Goal: Participate in discussion: Engage in conversation with other users on a specific topic

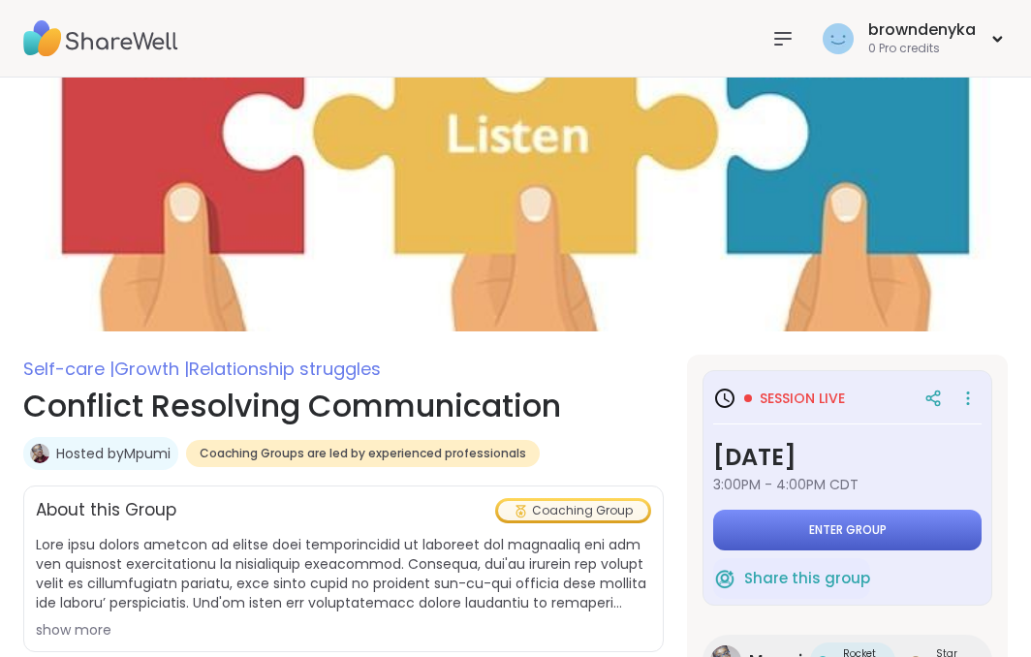
click at [862, 522] on span "Enter group" at bounding box center [848, 530] width 78 height 16
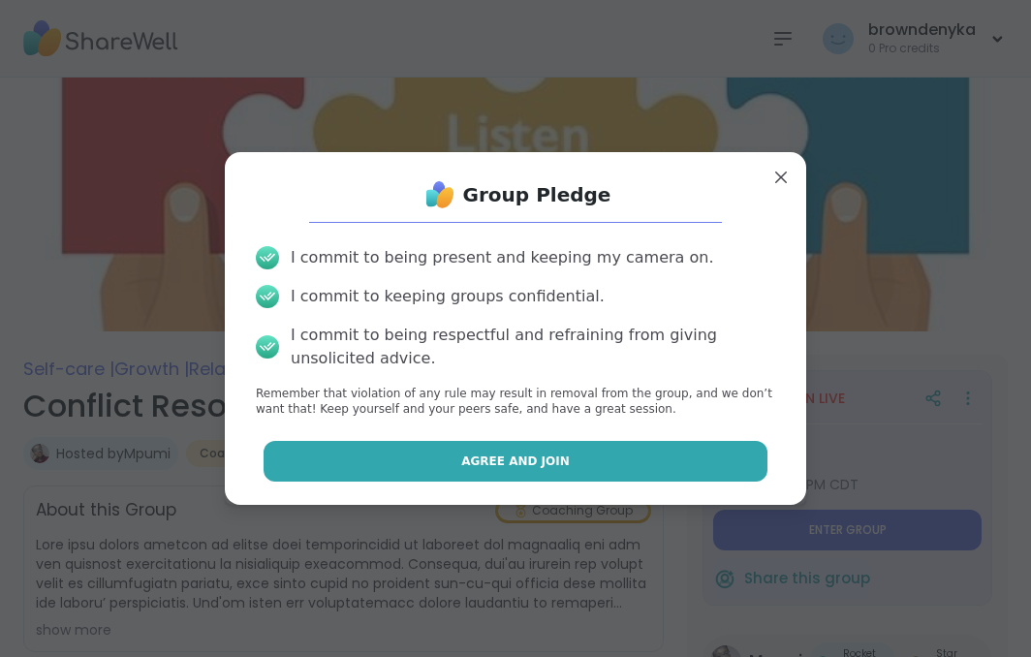
click at [403, 458] on button "Agree and Join" at bounding box center [516, 461] width 505 height 41
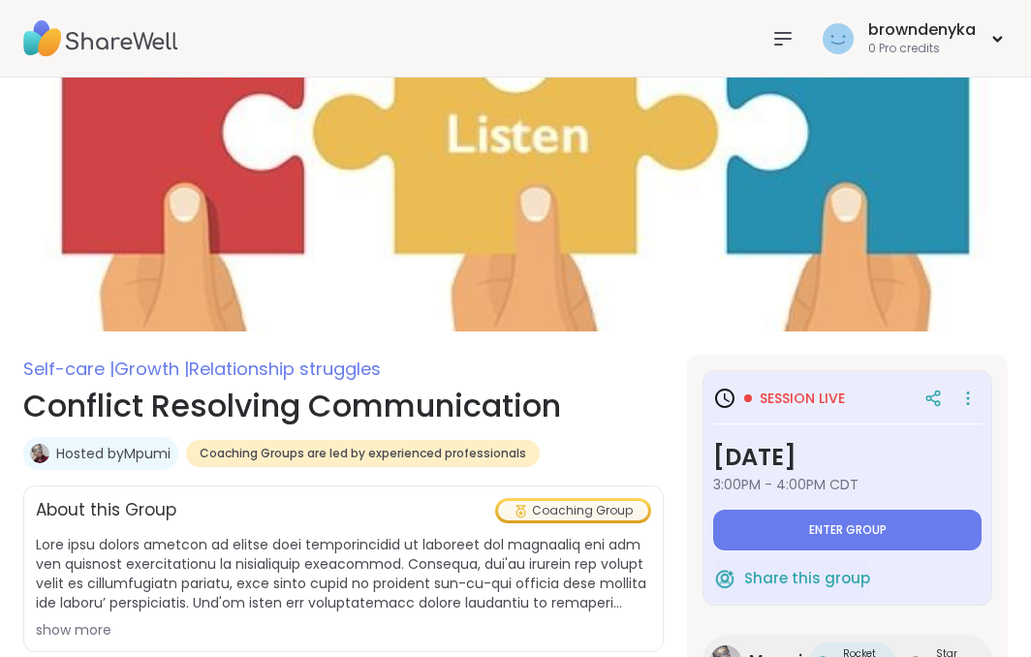
type textarea "*"
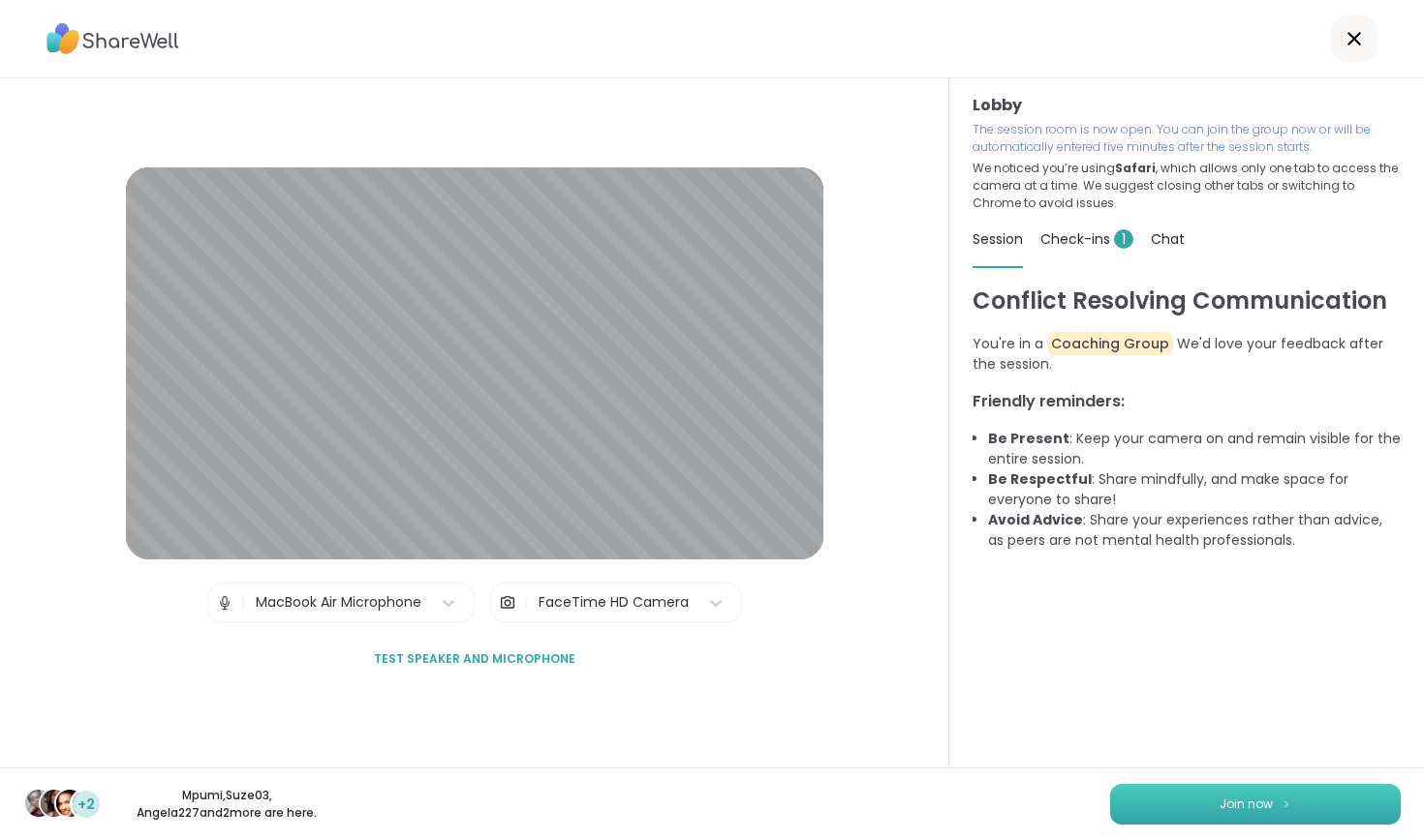
click at [1029, 655] on button "Join now" at bounding box center [1255, 804] width 291 height 41
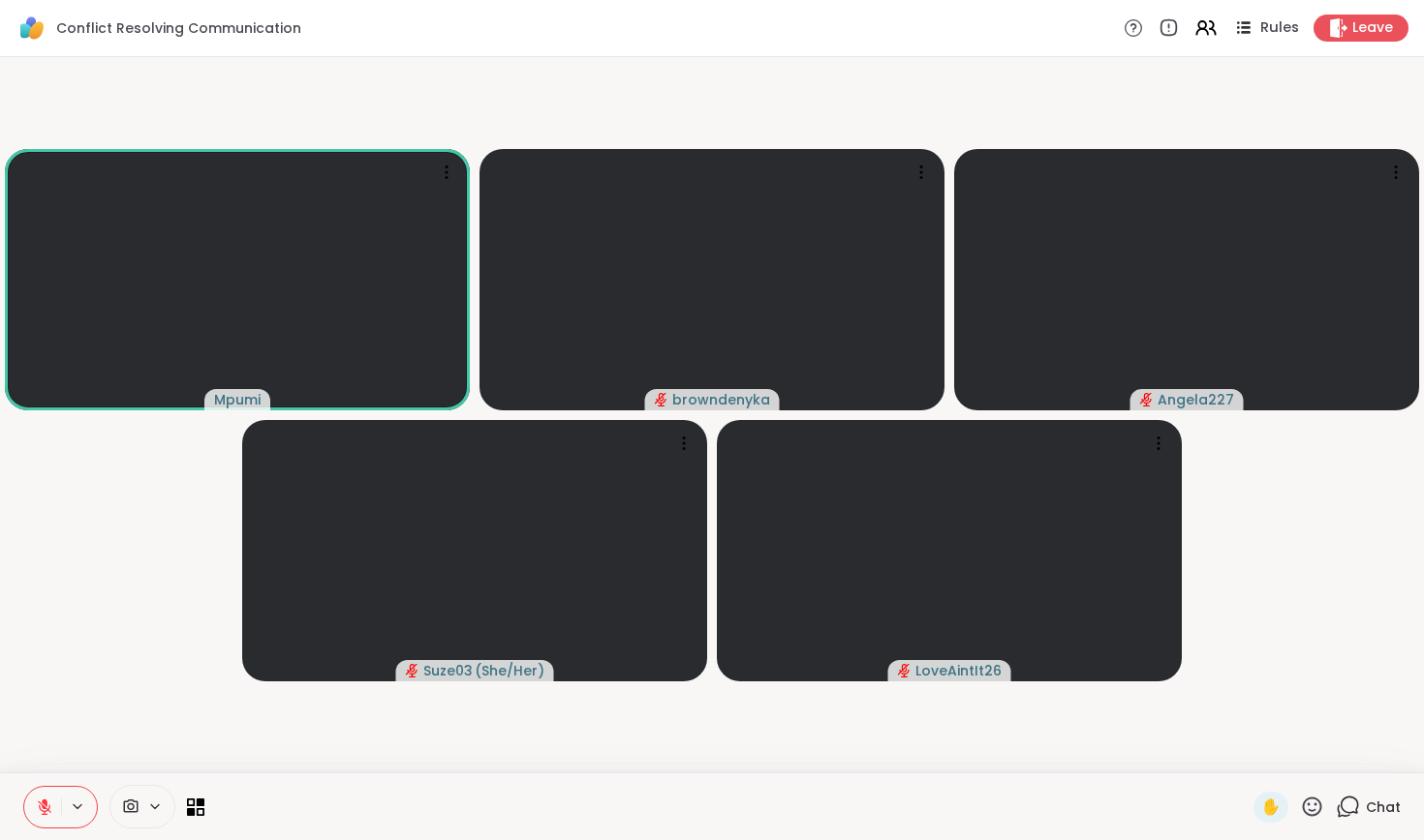
click at [1029, 26] on div "Rules" at bounding box center [1265, 28] width 68 height 24
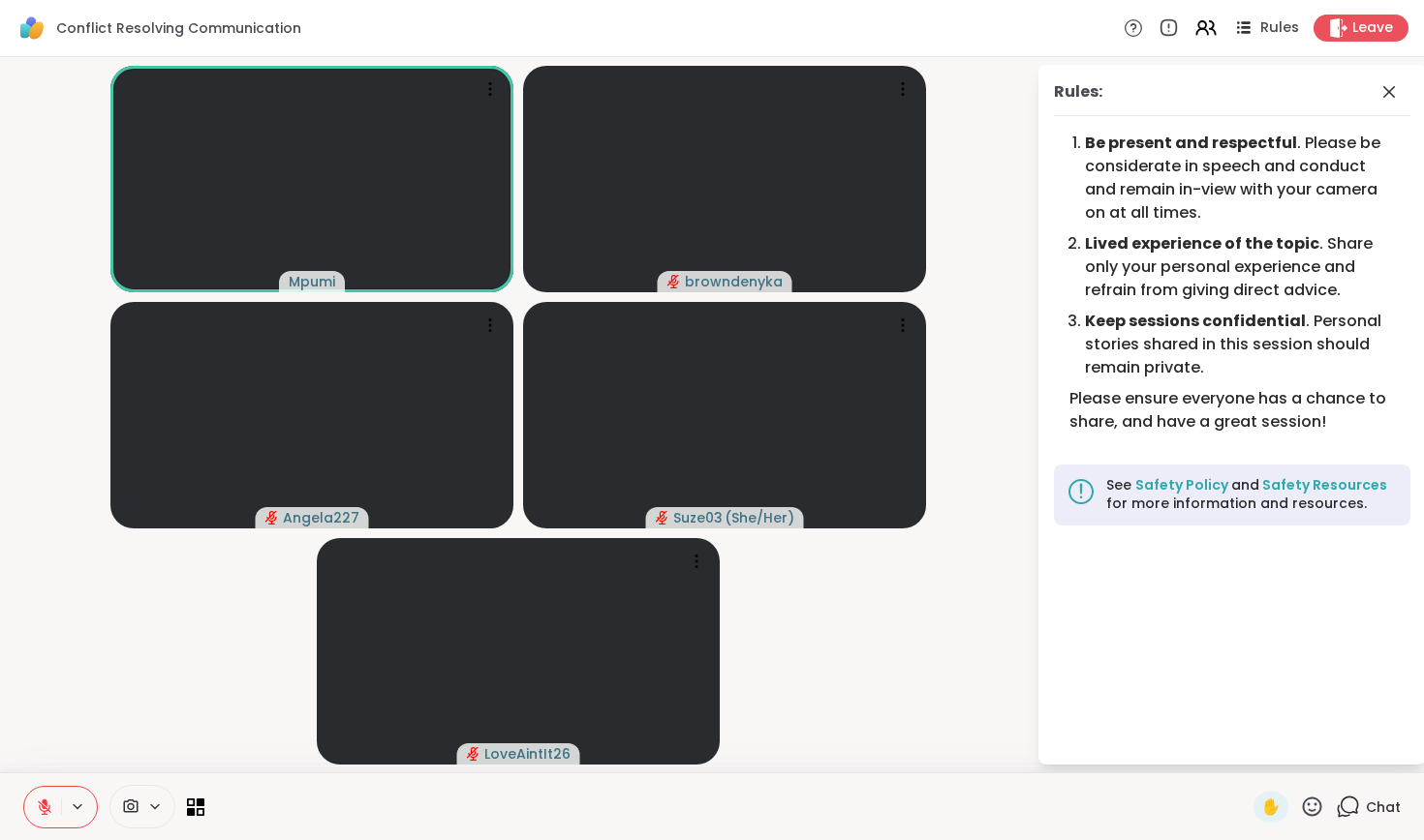
click at [1029, 35] on span "Rules" at bounding box center [1280, 28] width 40 height 20
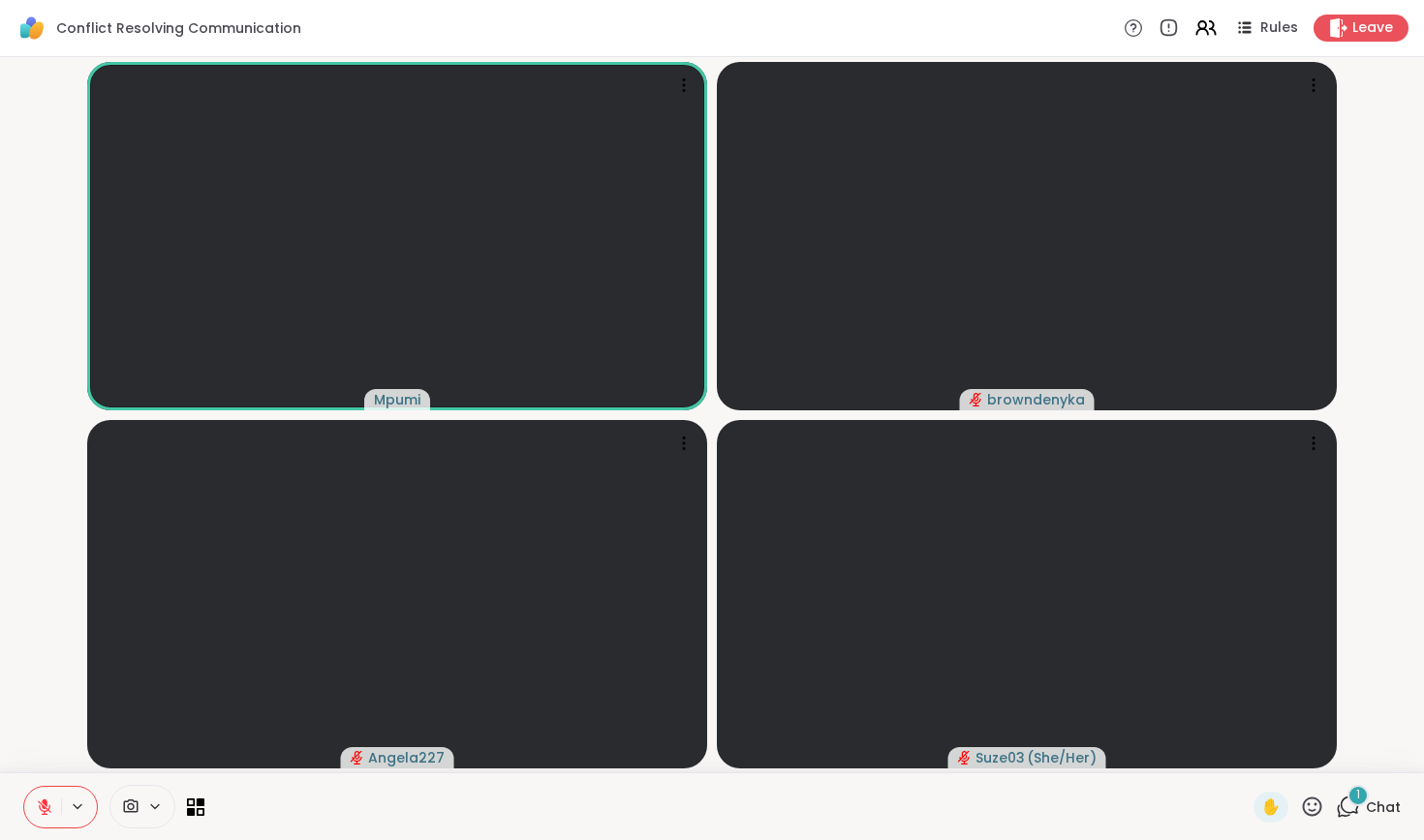
click at [1029, 655] on span "Chat" at bounding box center [1383, 807] width 35 height 19
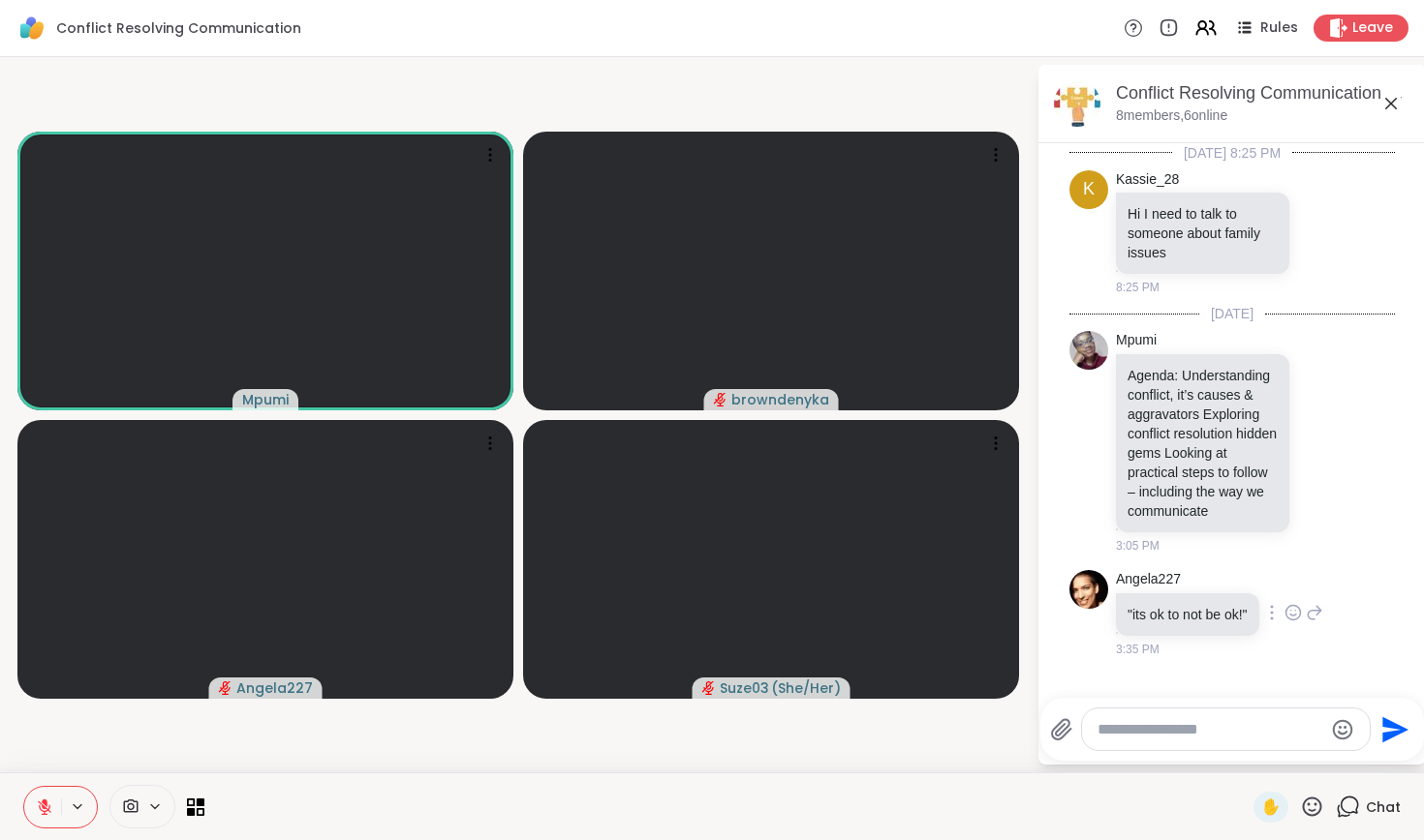
click at [1029, 616] on icon at bounding box center [1292, 612] width 17 height 19
click at [1029, 573] on button "Select Reaction: Heart" at bounding box center [1293, 581] width 39 height 39
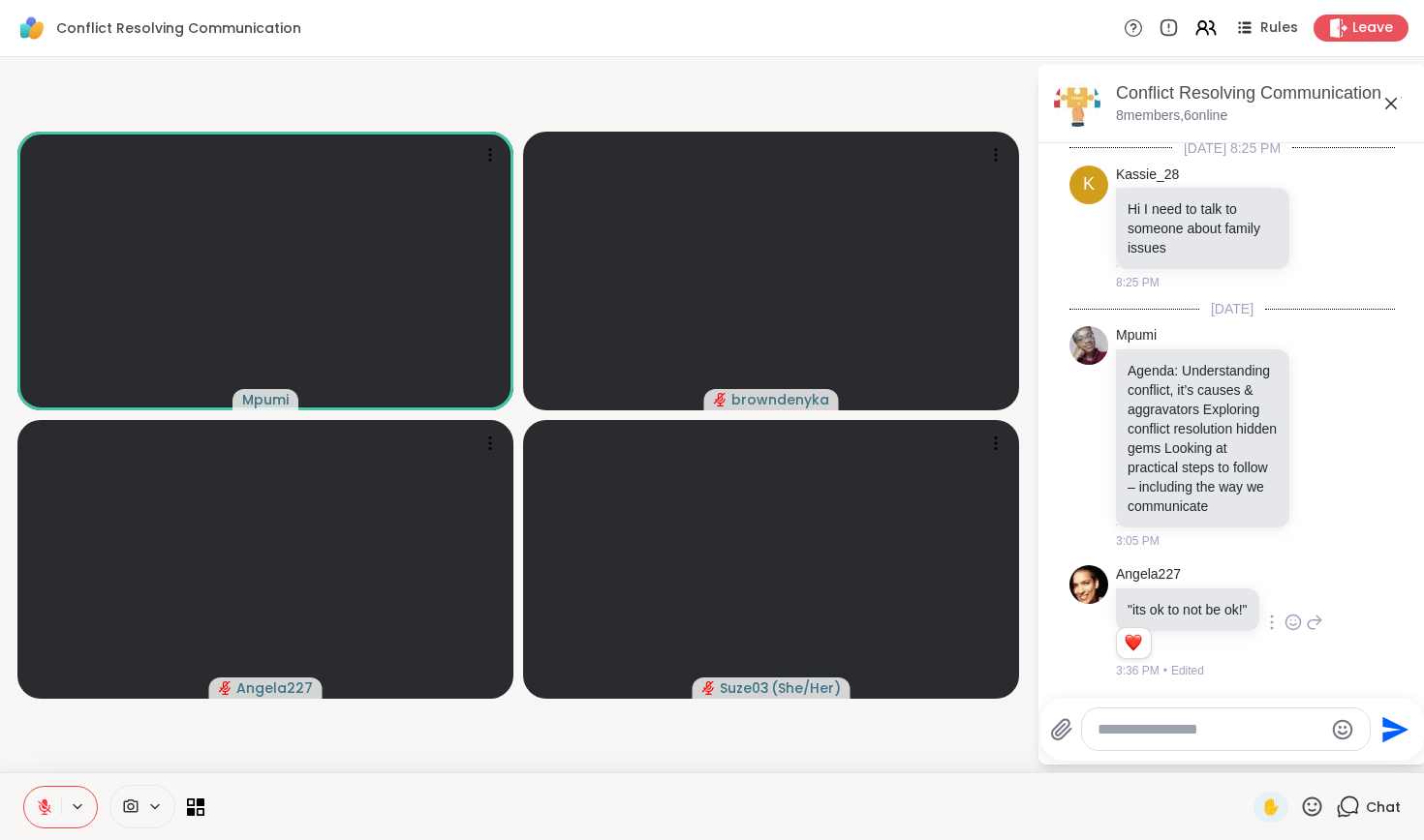
click at [1029, 655] on textarea "Type your message" at bounding box center [1210, 729] width 226 height 19
type textarea "**********"
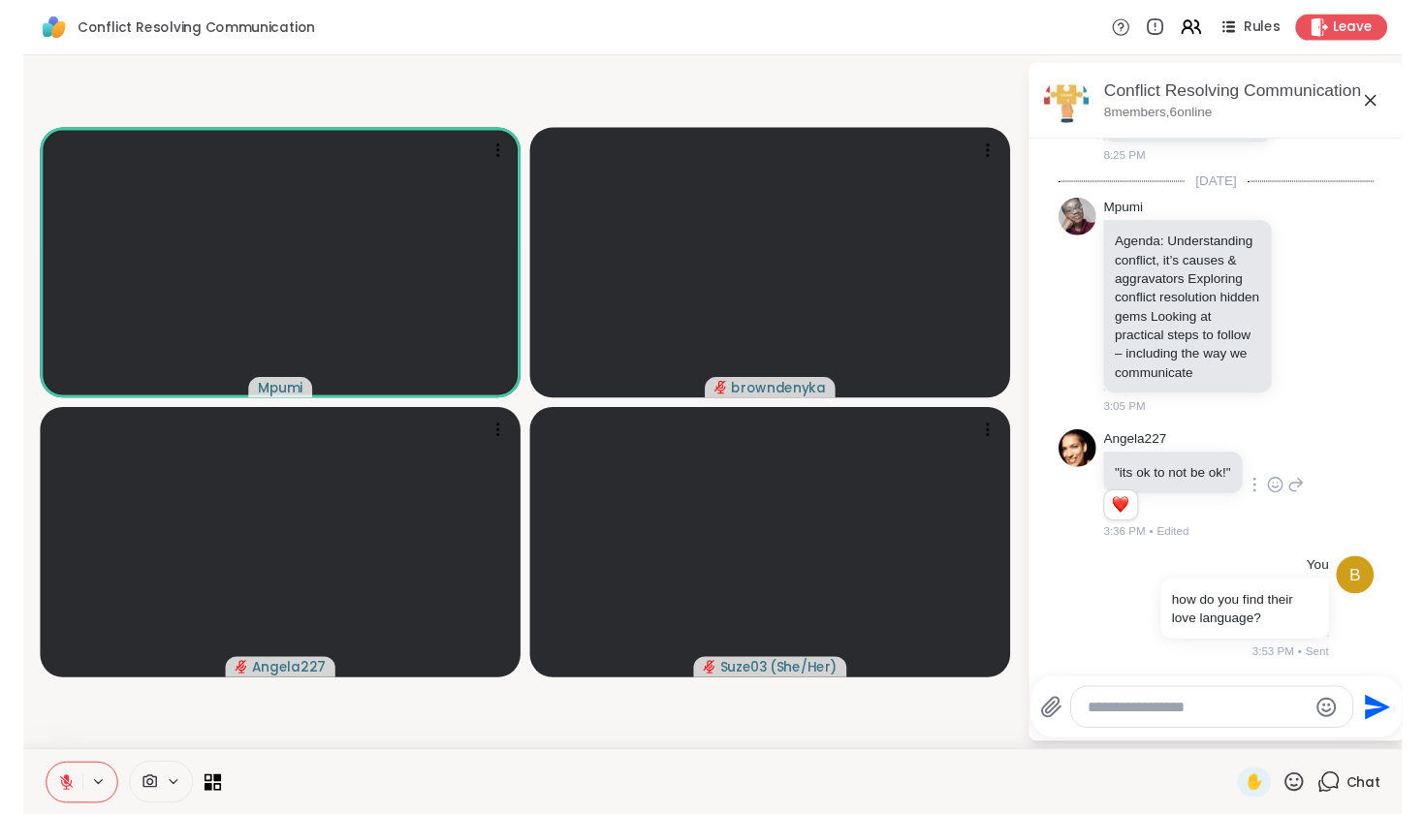
scroll to position [154, 0]
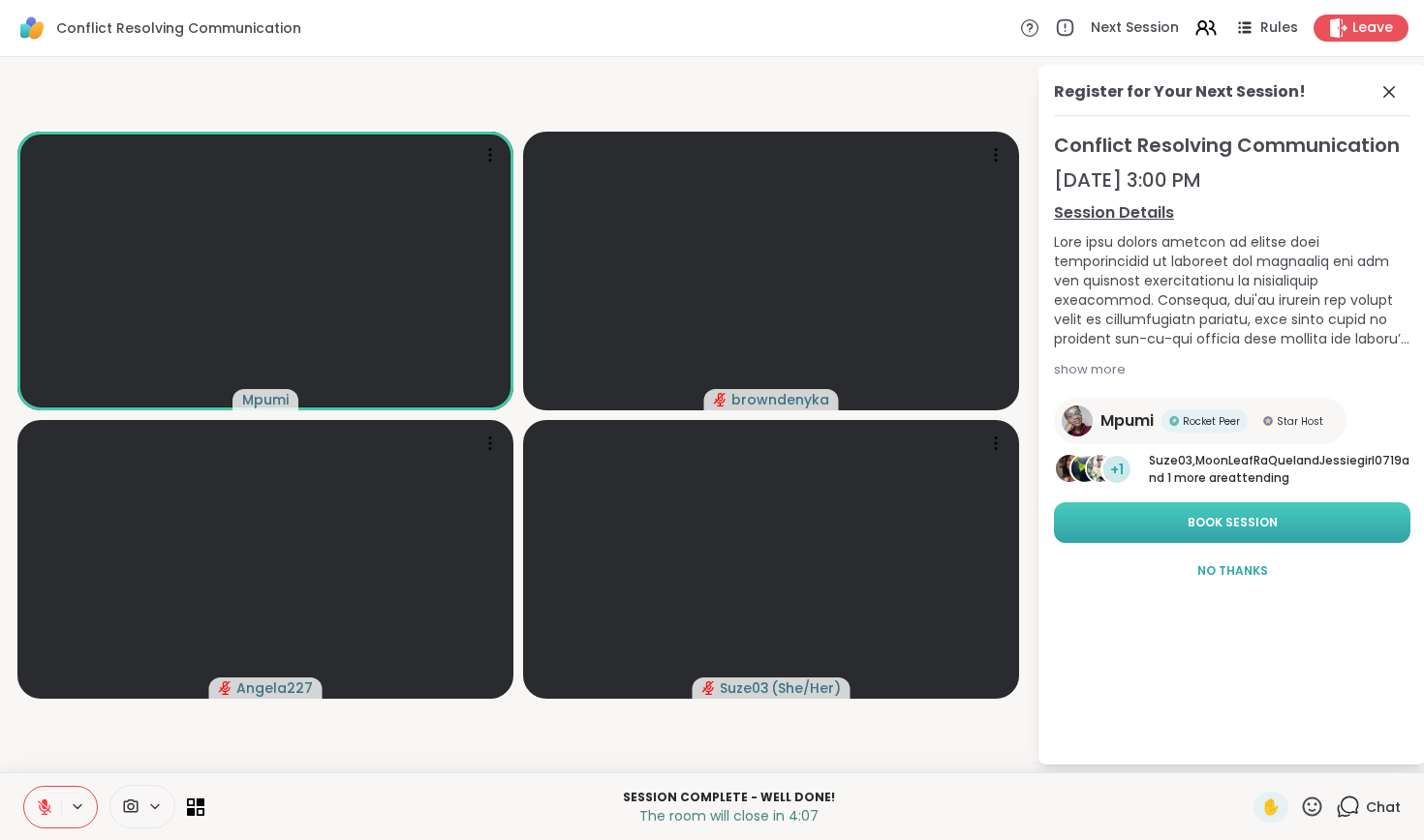
click at [1029, 528] on span "Book Session" at bounding box center [1232, 522] width 90 height 17
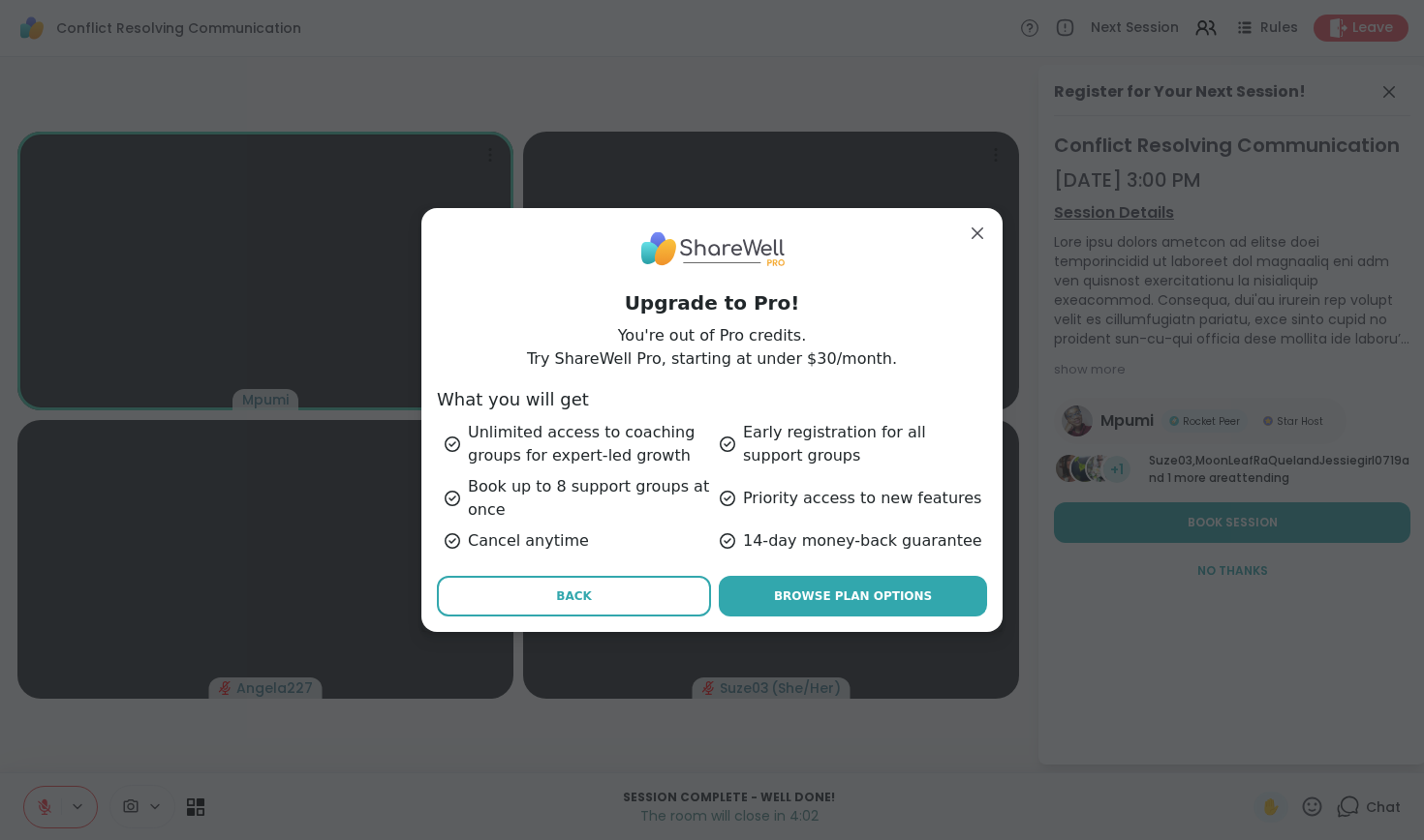
click at [606, 602] on button "Back" at bounding box center [574, 596] width 274 height 41
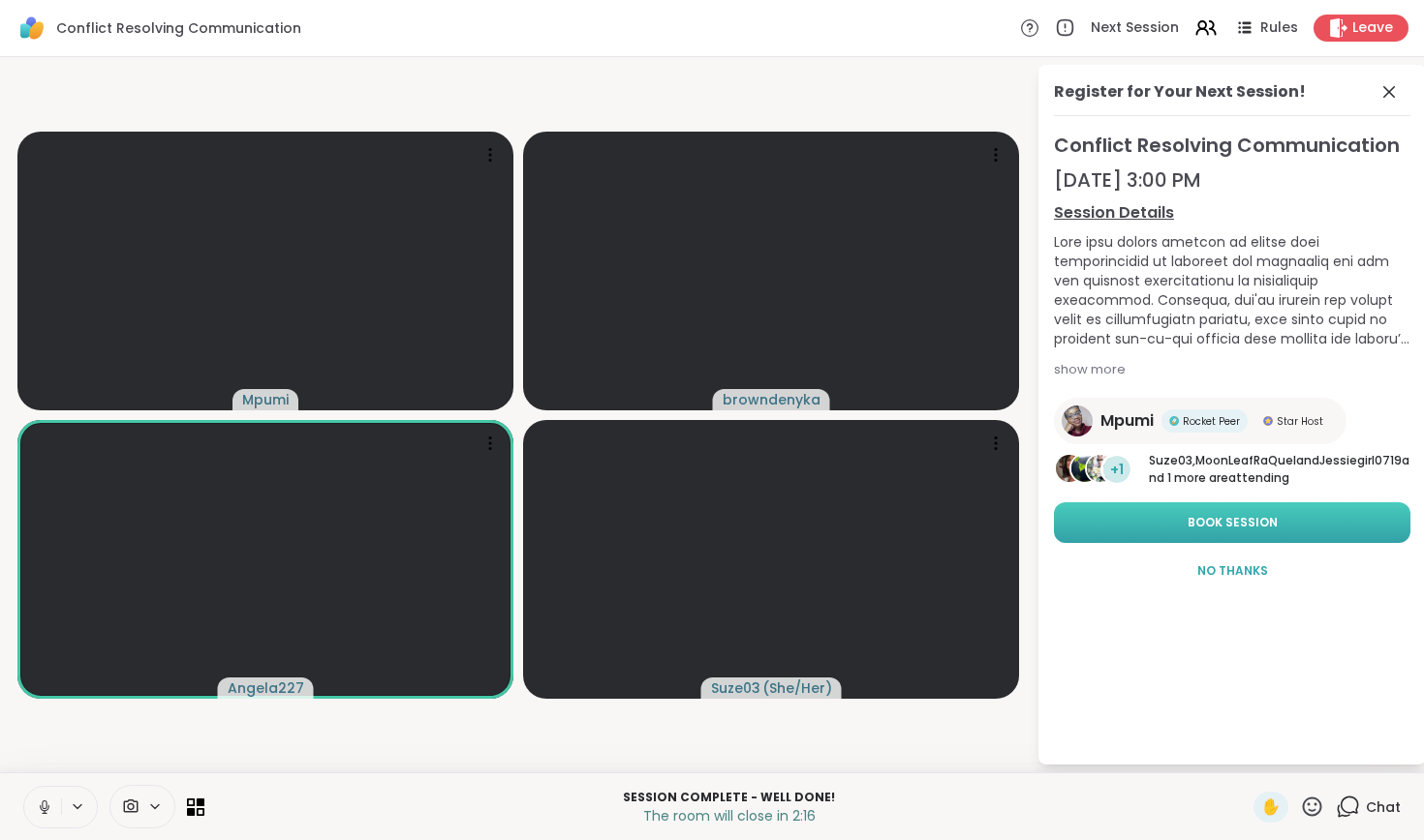
click at [1029, 528] on span "Book Session" at bounding box center [1232, 522] width 90 height 17
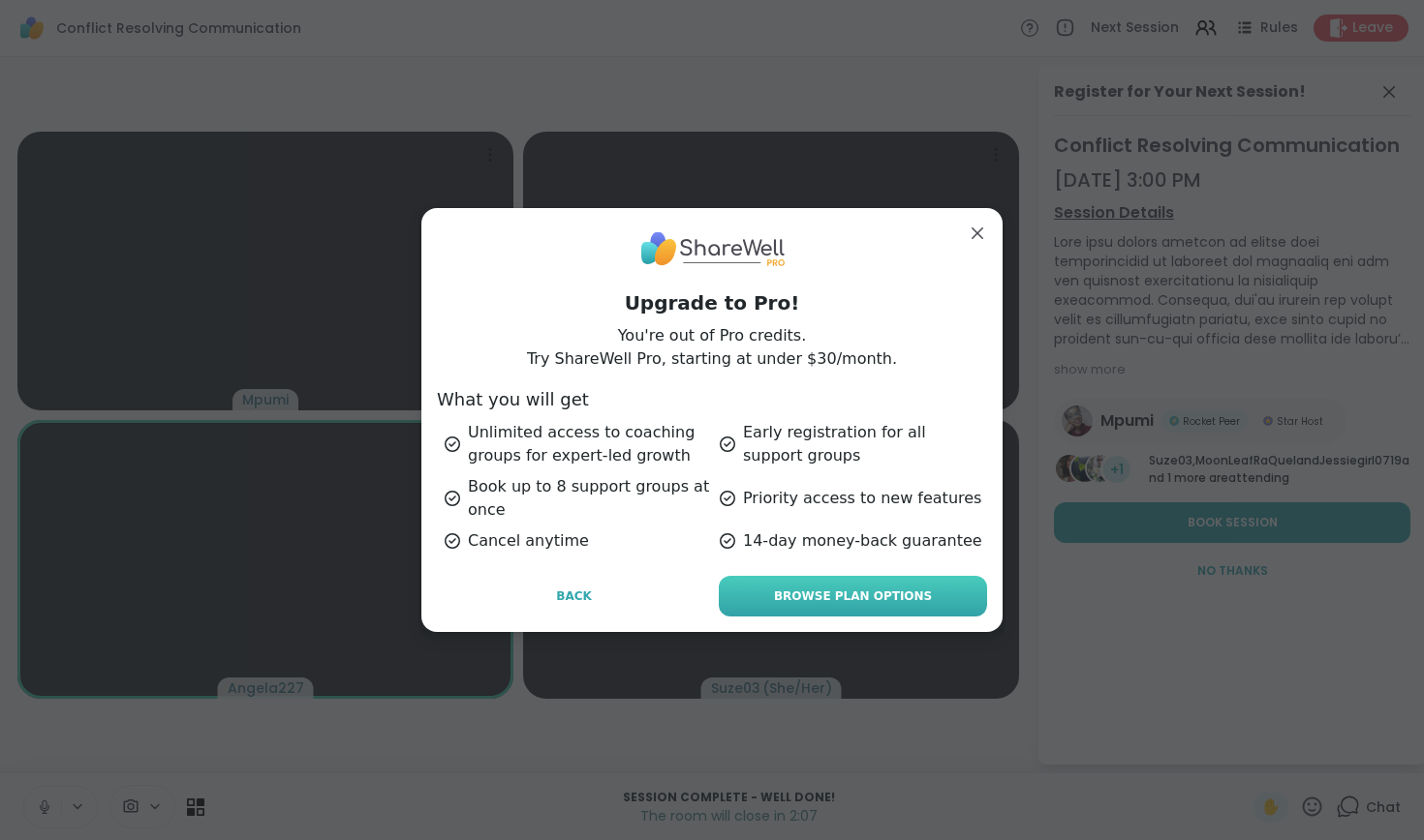
click at [779, 598] on link "Browse Plan Options" at bounding box center [852, 596] width 269 height 41
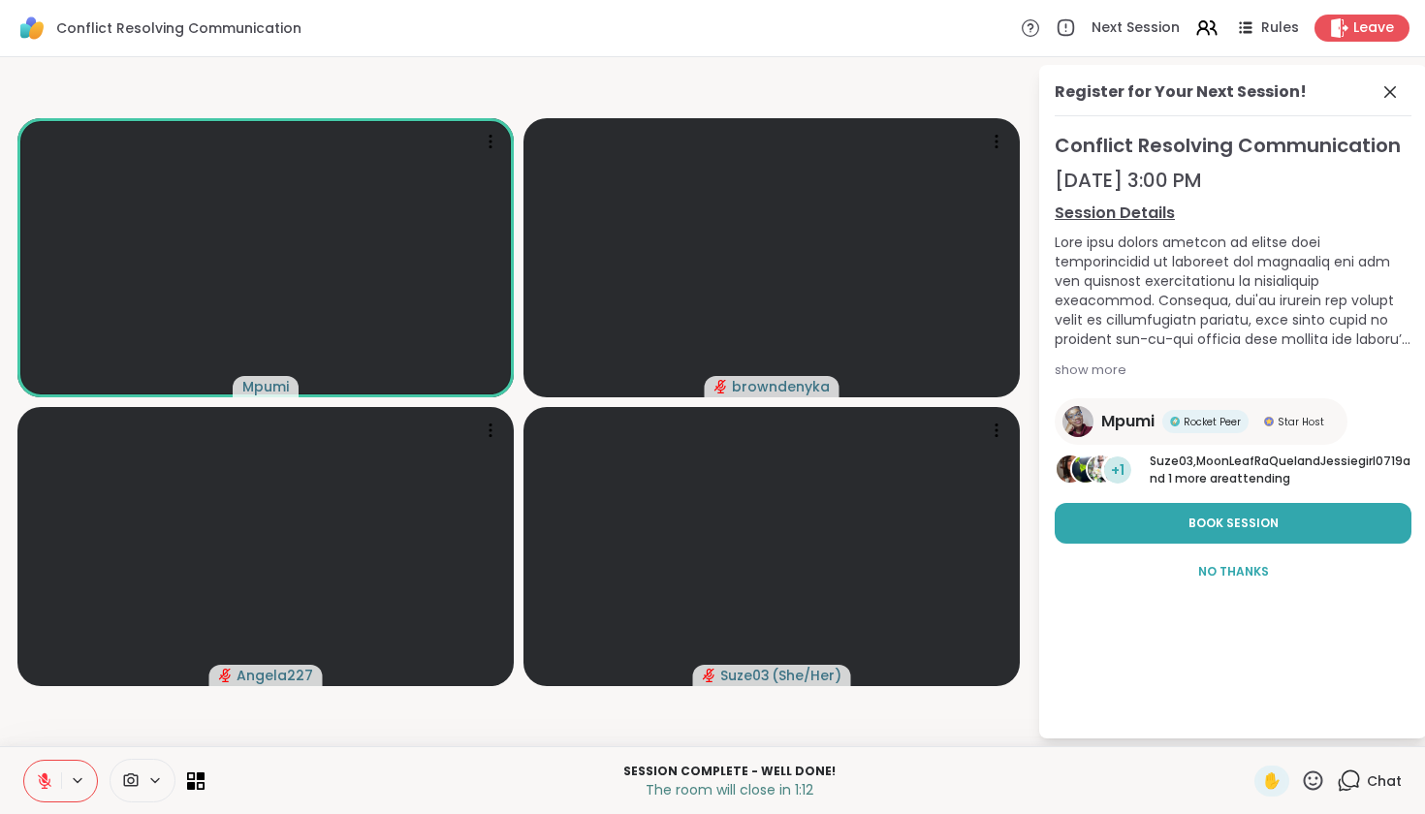
click at [1030, 656] on span "Chat" at bounding box center [1384, 781] width 35 height 19
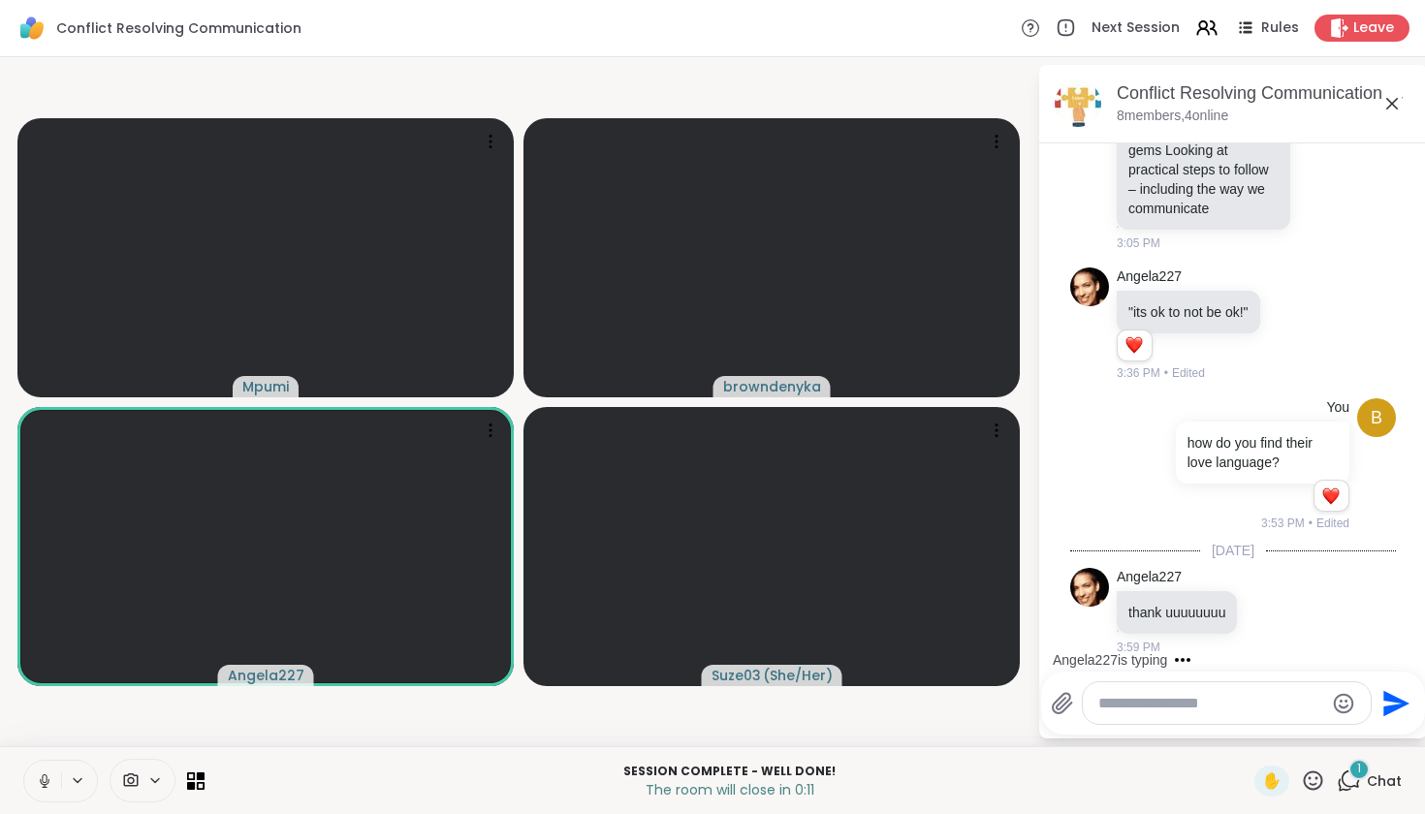
scroll to position [406, 0]
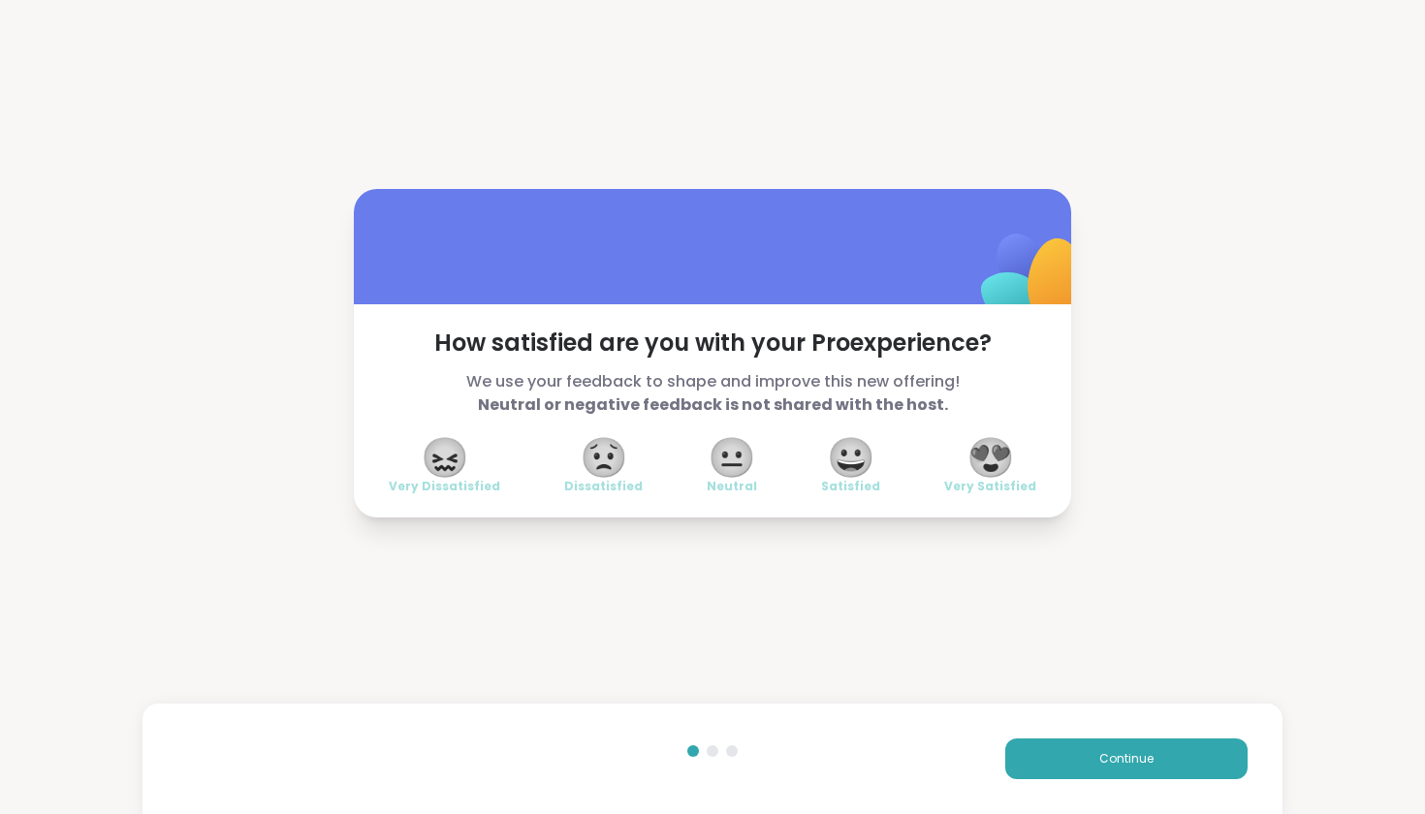
click at [990, 461] on span "😍" at bounding box center [990, 457] width 48 height 35
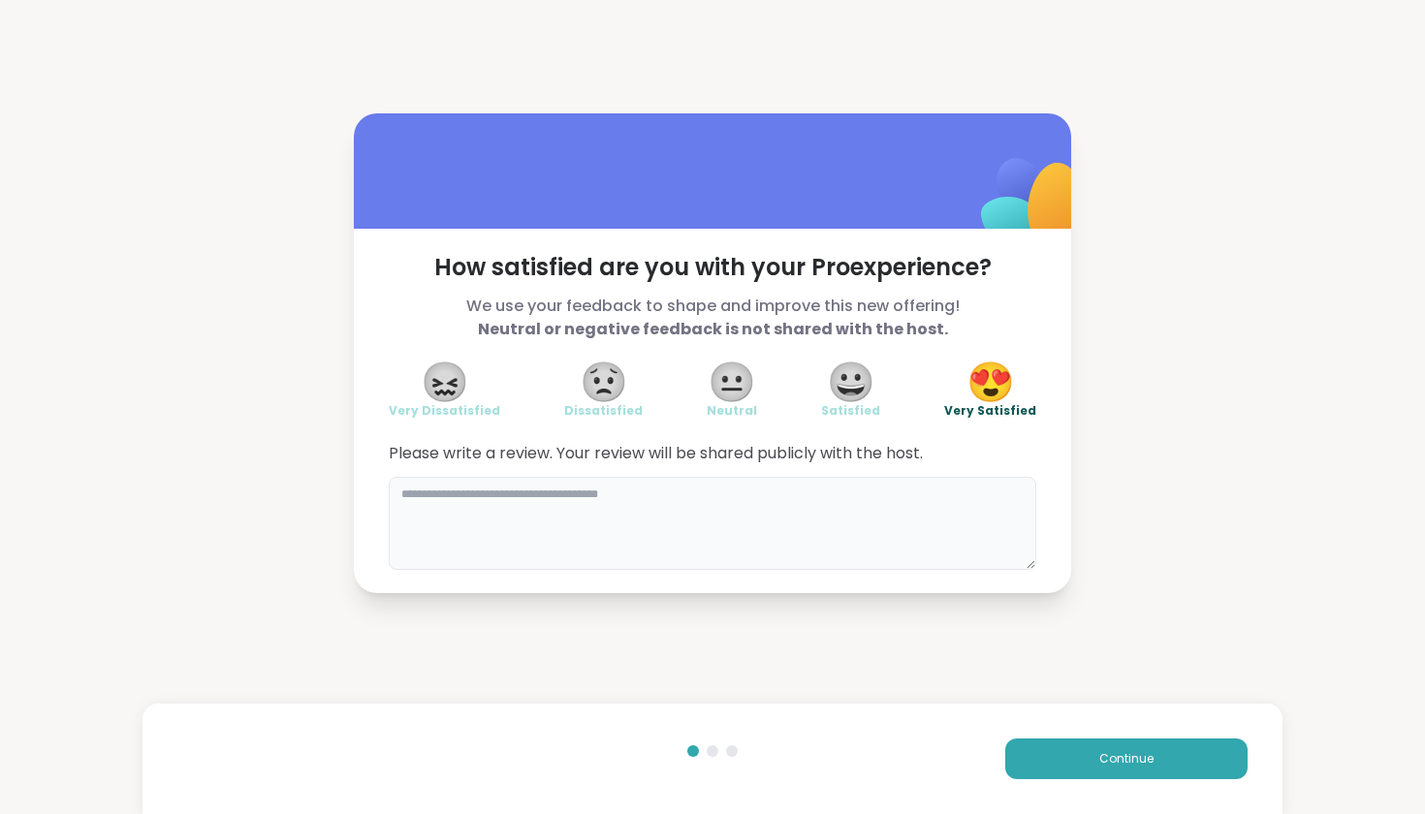
click at [988, 508] on textarea at bounding box center [713, 523] width 648 height 93
type textarea "**********"
click at [1023, 656] on button "Continue" at bounding box center [1126, 759] width 242 height 41
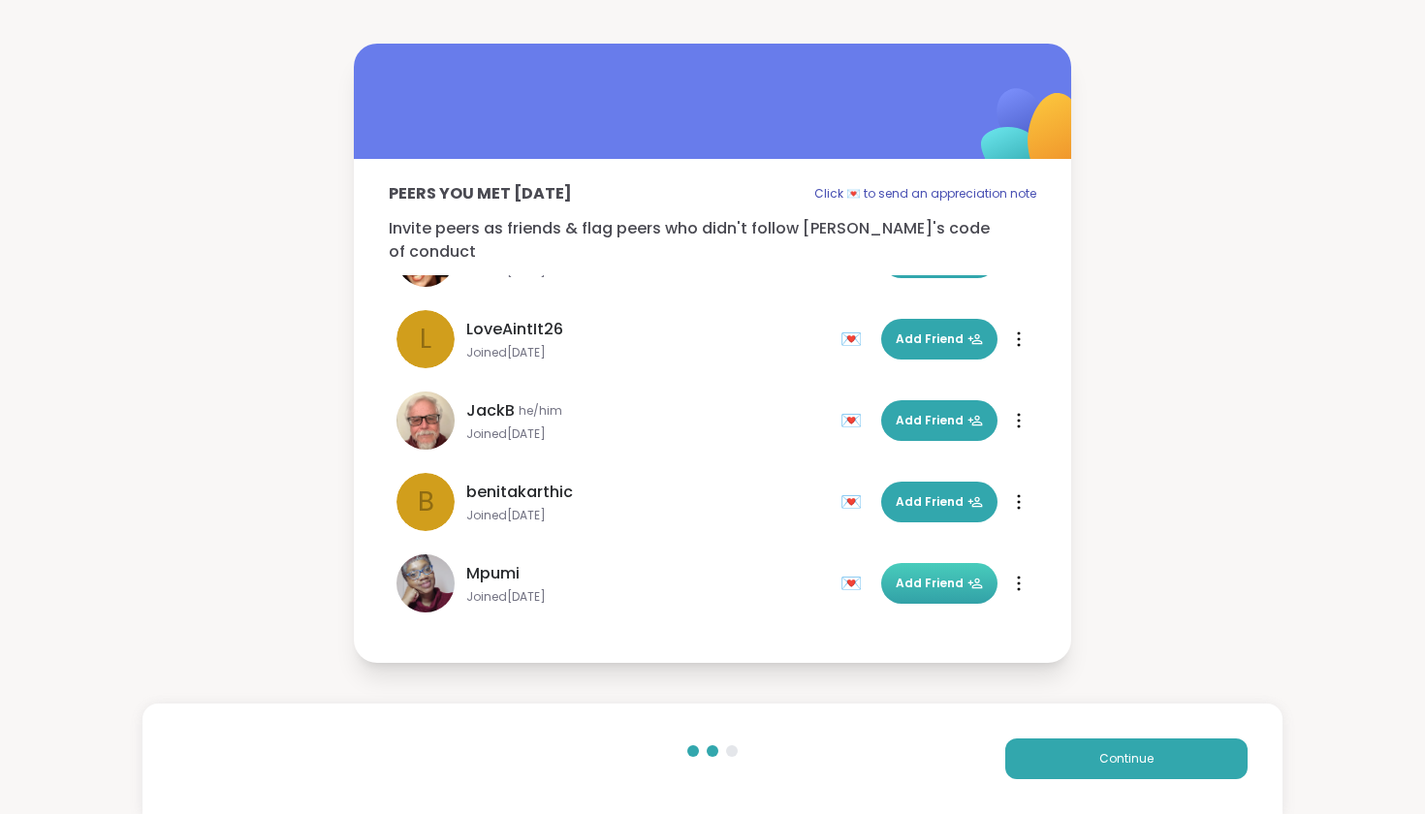
click at [946, 584] on button "Add Friend" at bounding box center [939, 583] width 116 height 41
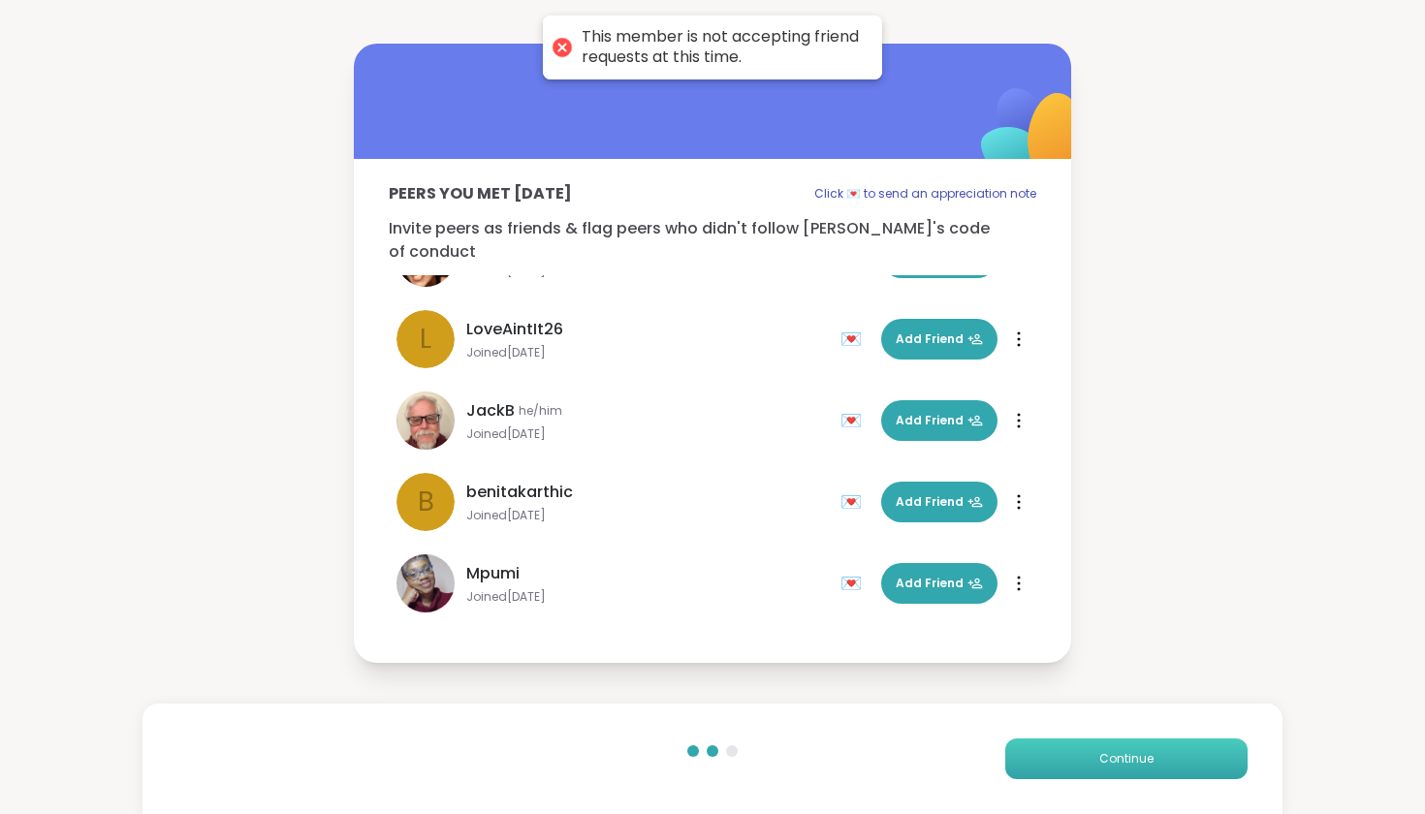
click at [1030, 656] on button "Continue" at bounding box center [1126, 759] width 242 height 41
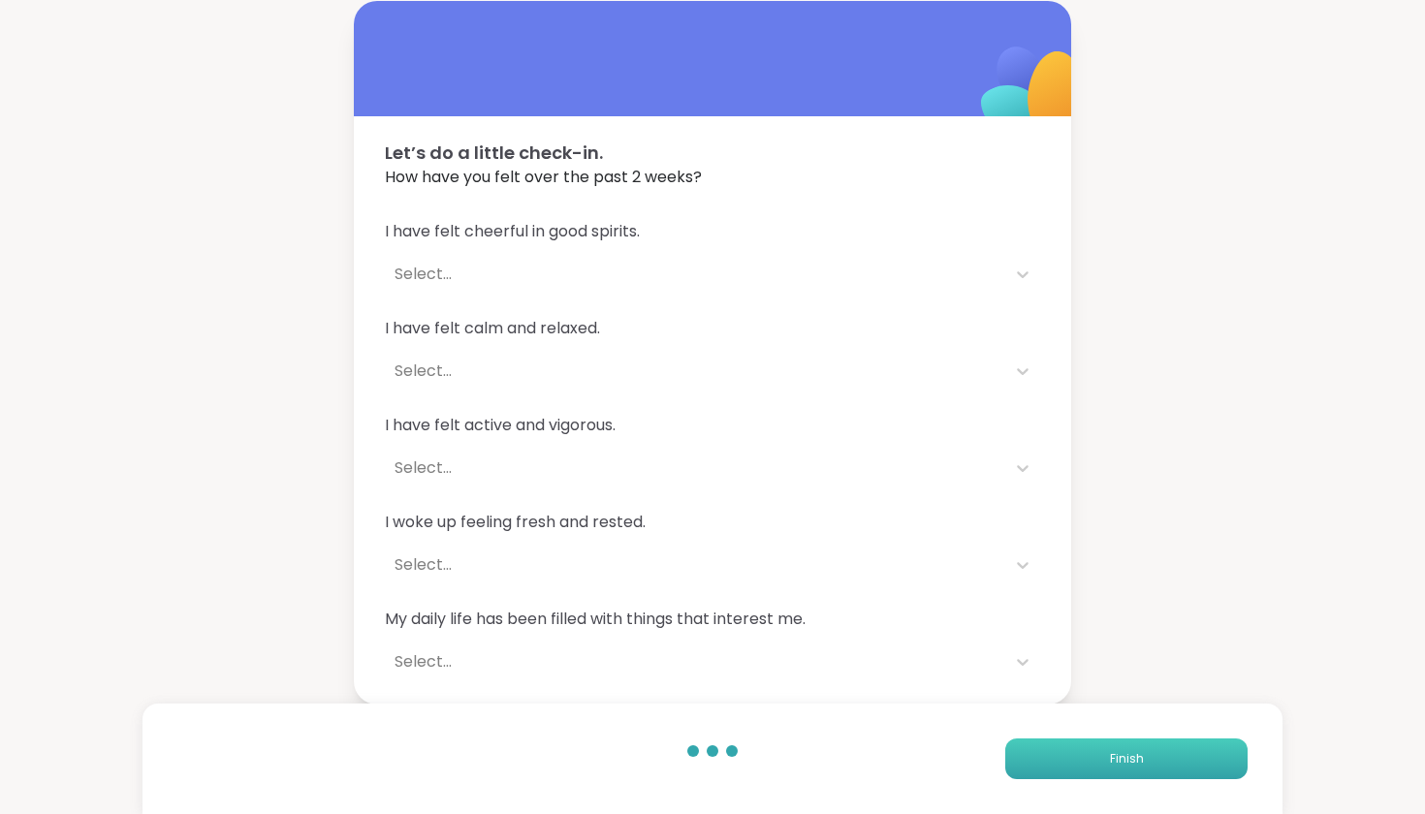
click at [1030, 656] on button "Finish" at bounding box center [1126, 759] width 242 height 41
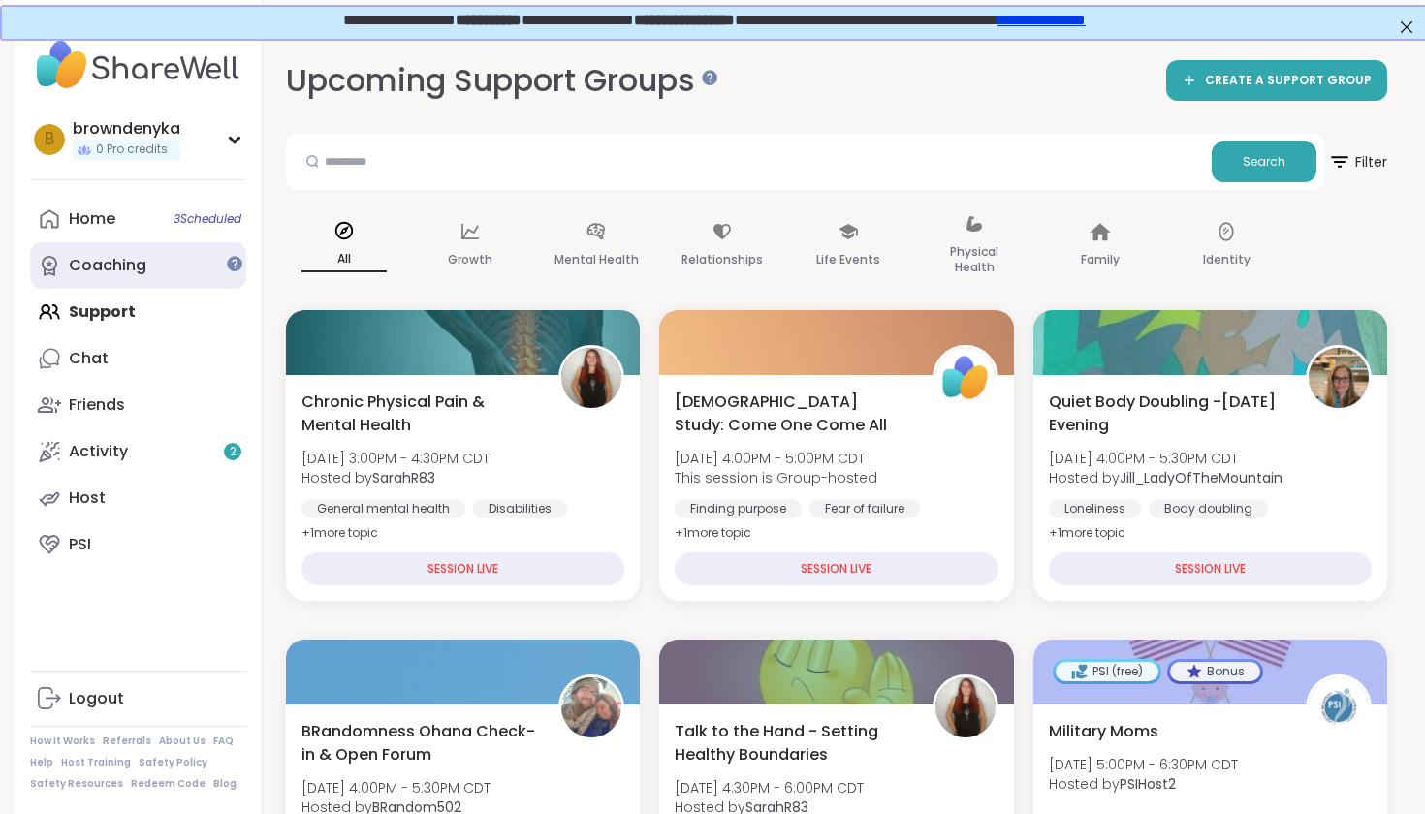
click at [152, 278] on link "Coaching" at bounding box center [138, 265] width 216 height 47
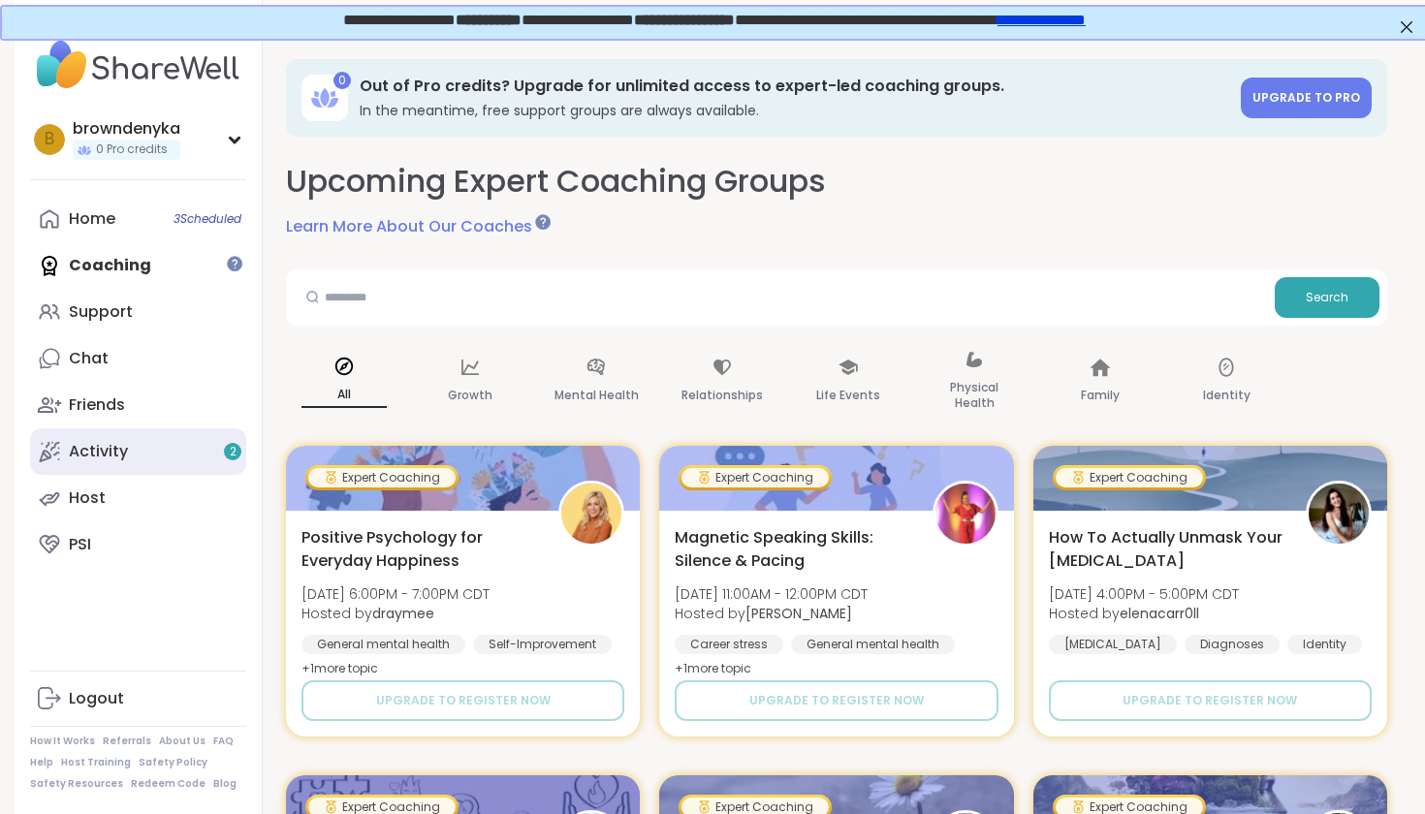
click at [174, 449] on link "Activity 2" at bounding box center [138, 451] width 216 height 47
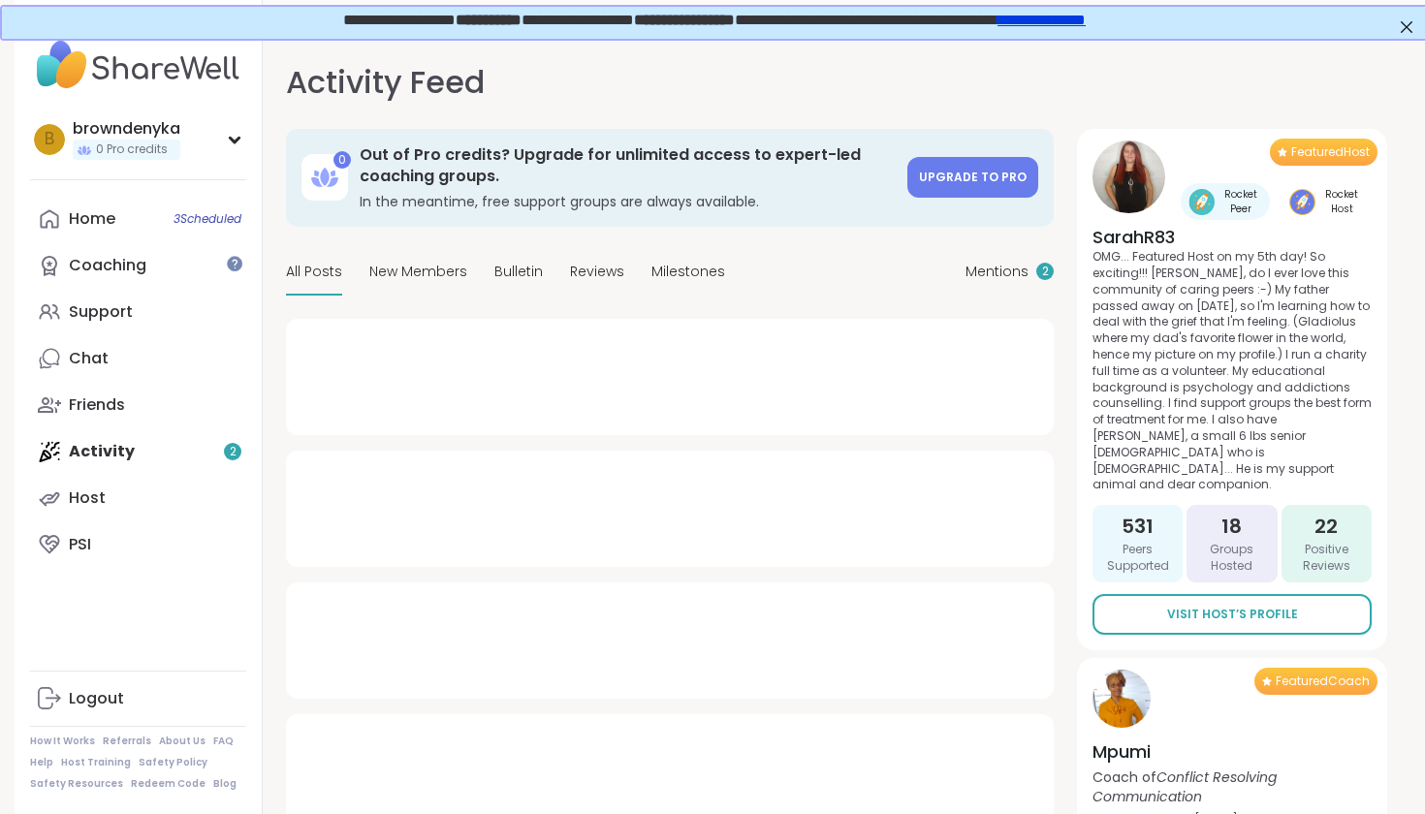
type textarea "*"
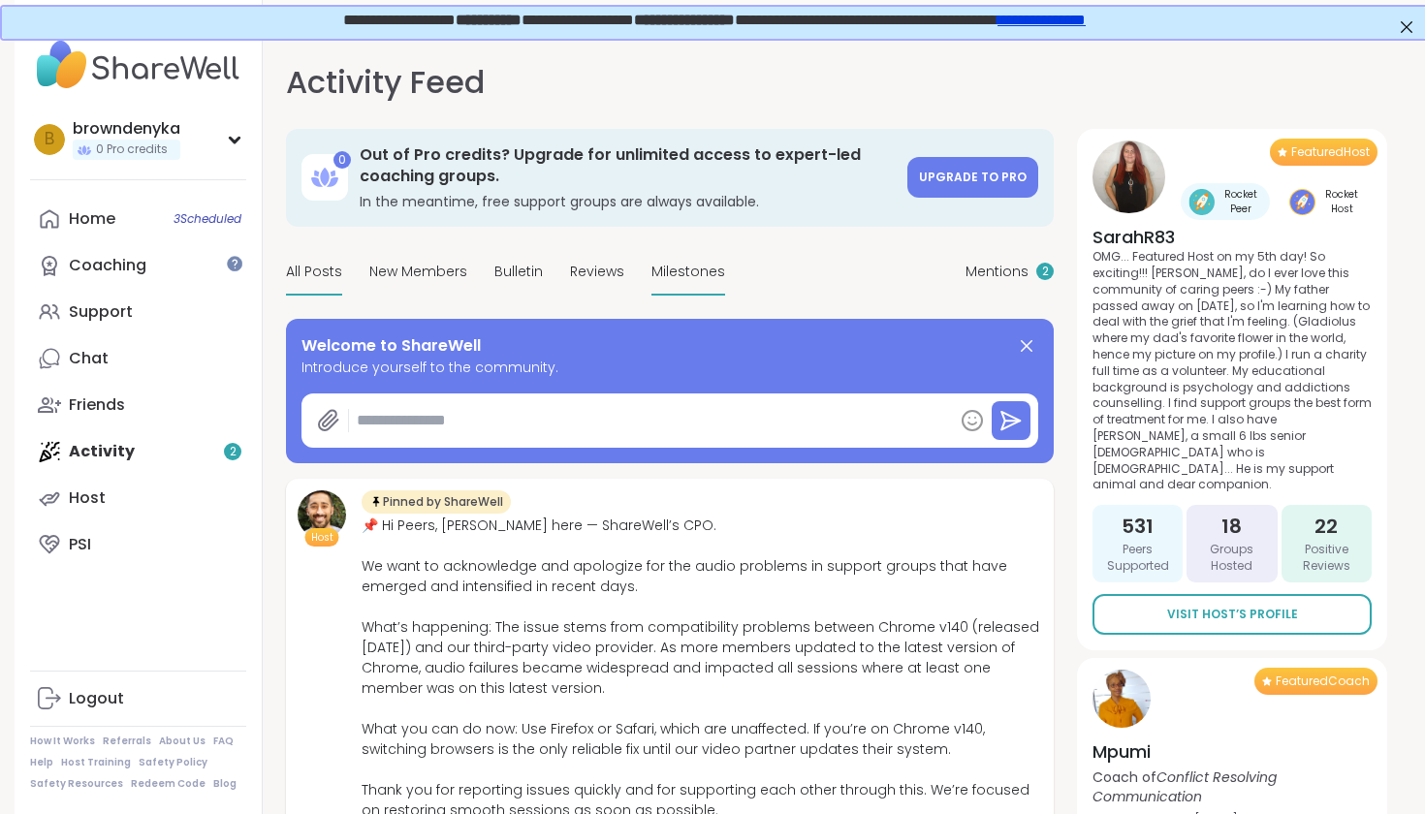
click at [663, 269] on span "Milestones" at bounding box center [688, 272] width 74 height 20
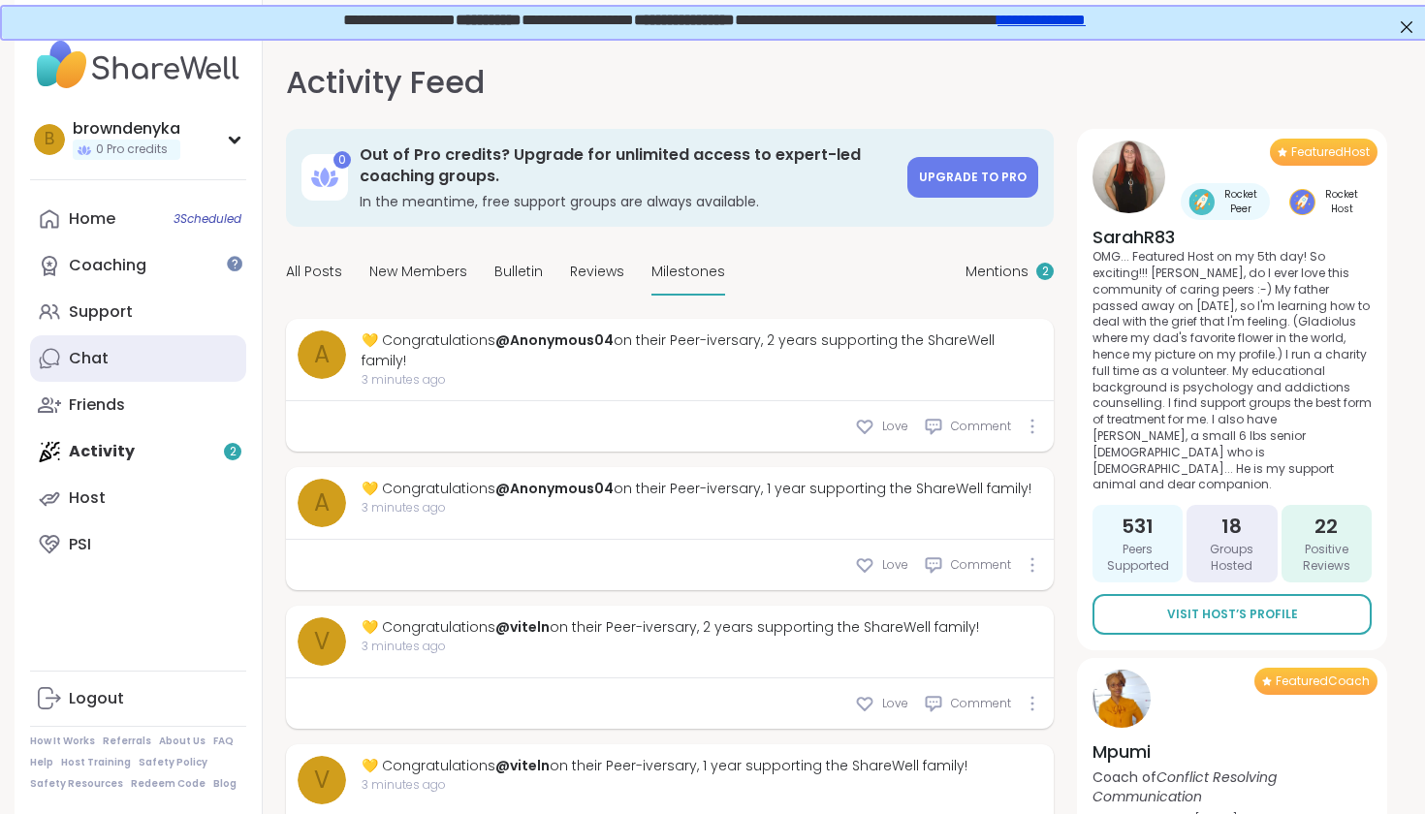
click at [96, 365] on div "Chat" at bounding box center [89, 358] width 40 height 21
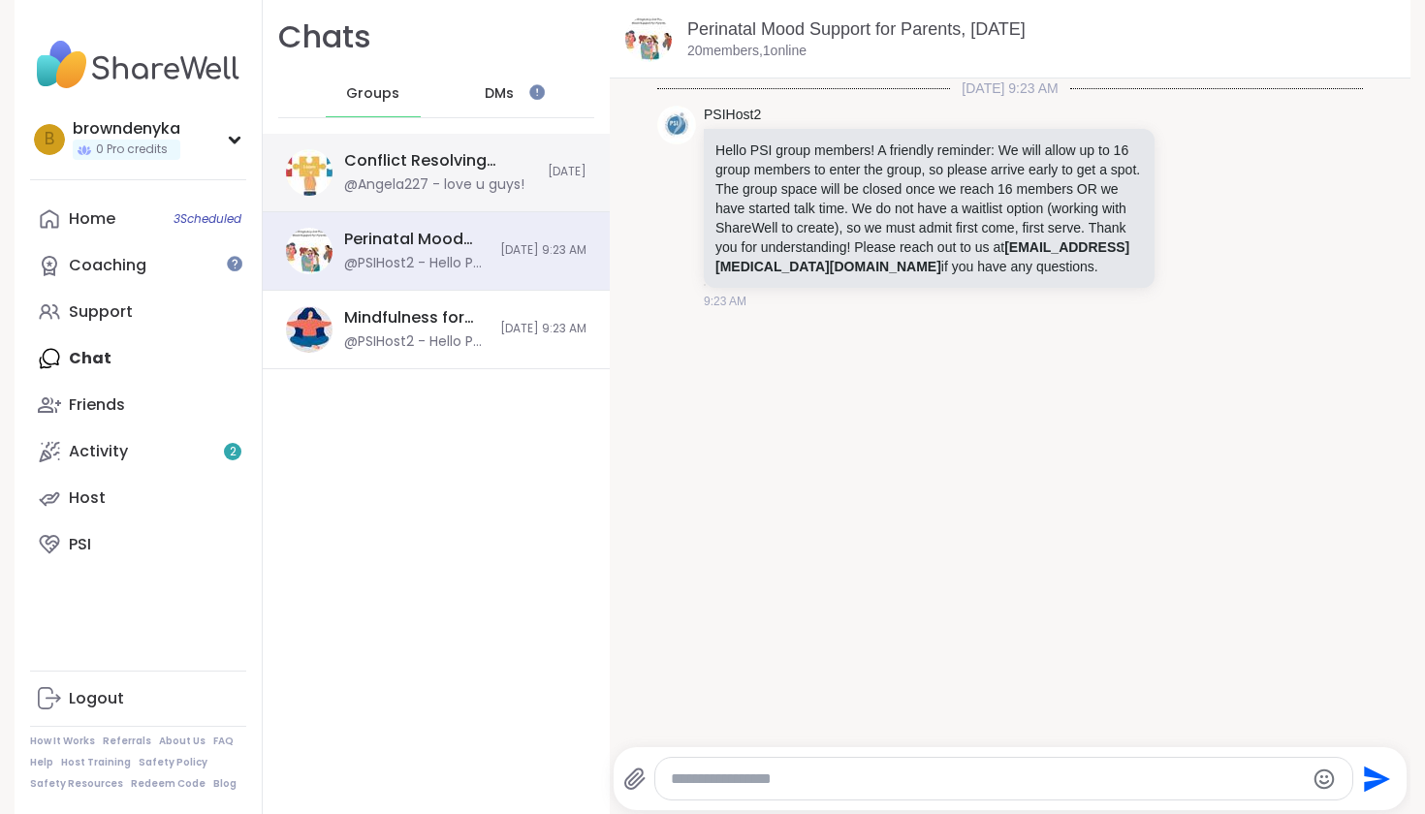
click at [440, 179] on div "@Angela227 - love u guys!" at bounding box center [434, 184] width 180 height 19
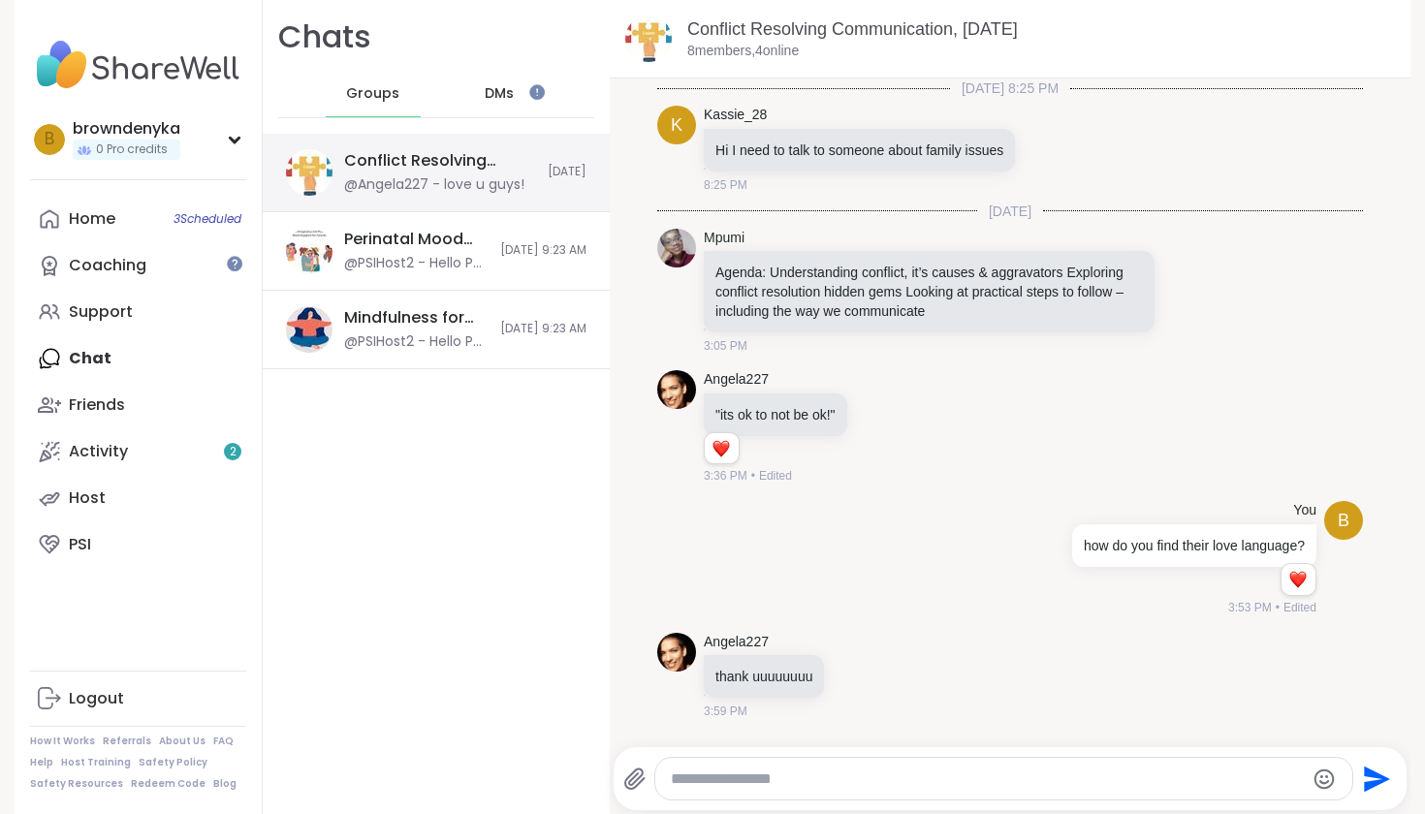
scroll to position [91, 0]
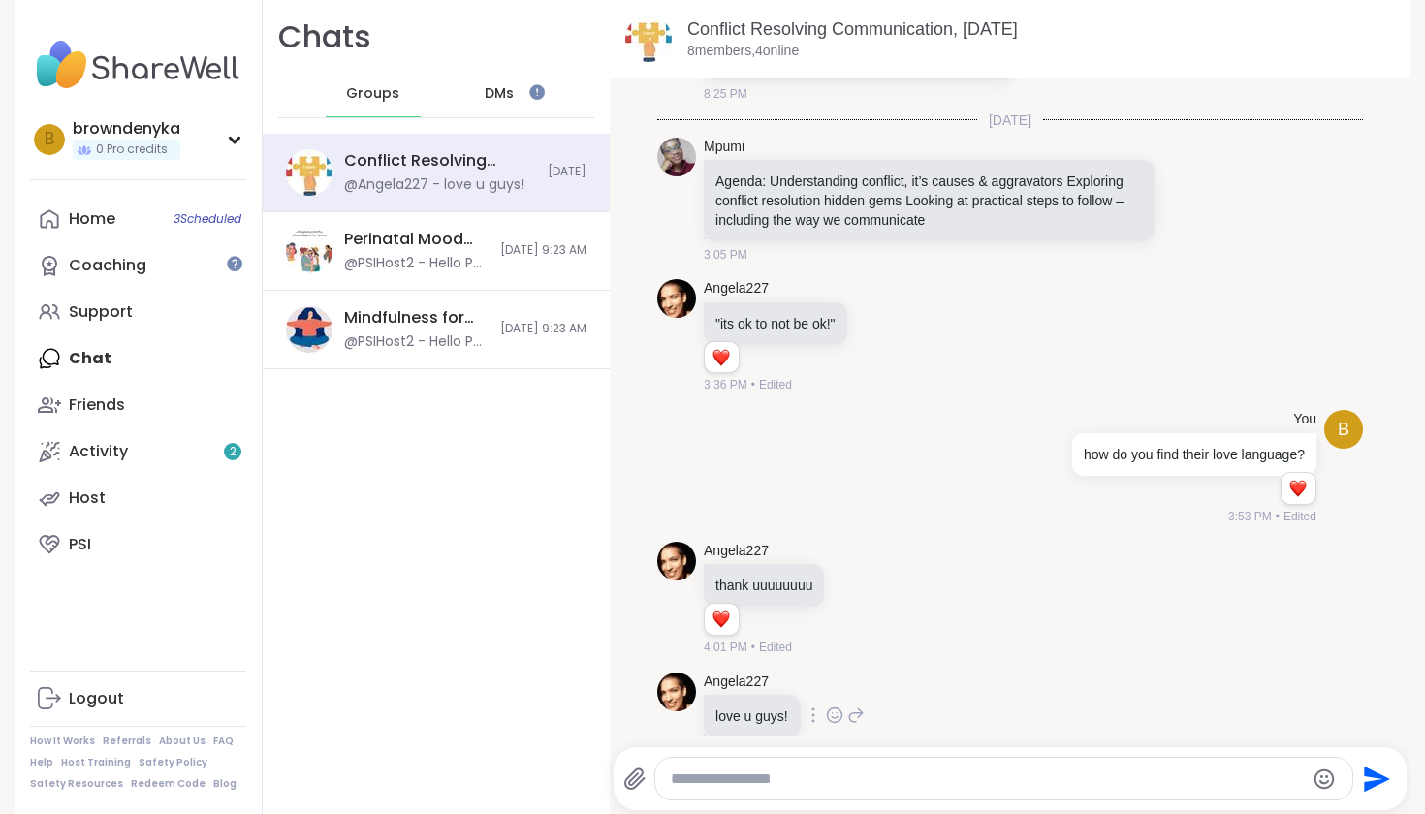
click at [828, 656] on icon at bounding box center [835, 716] width 15 height 15
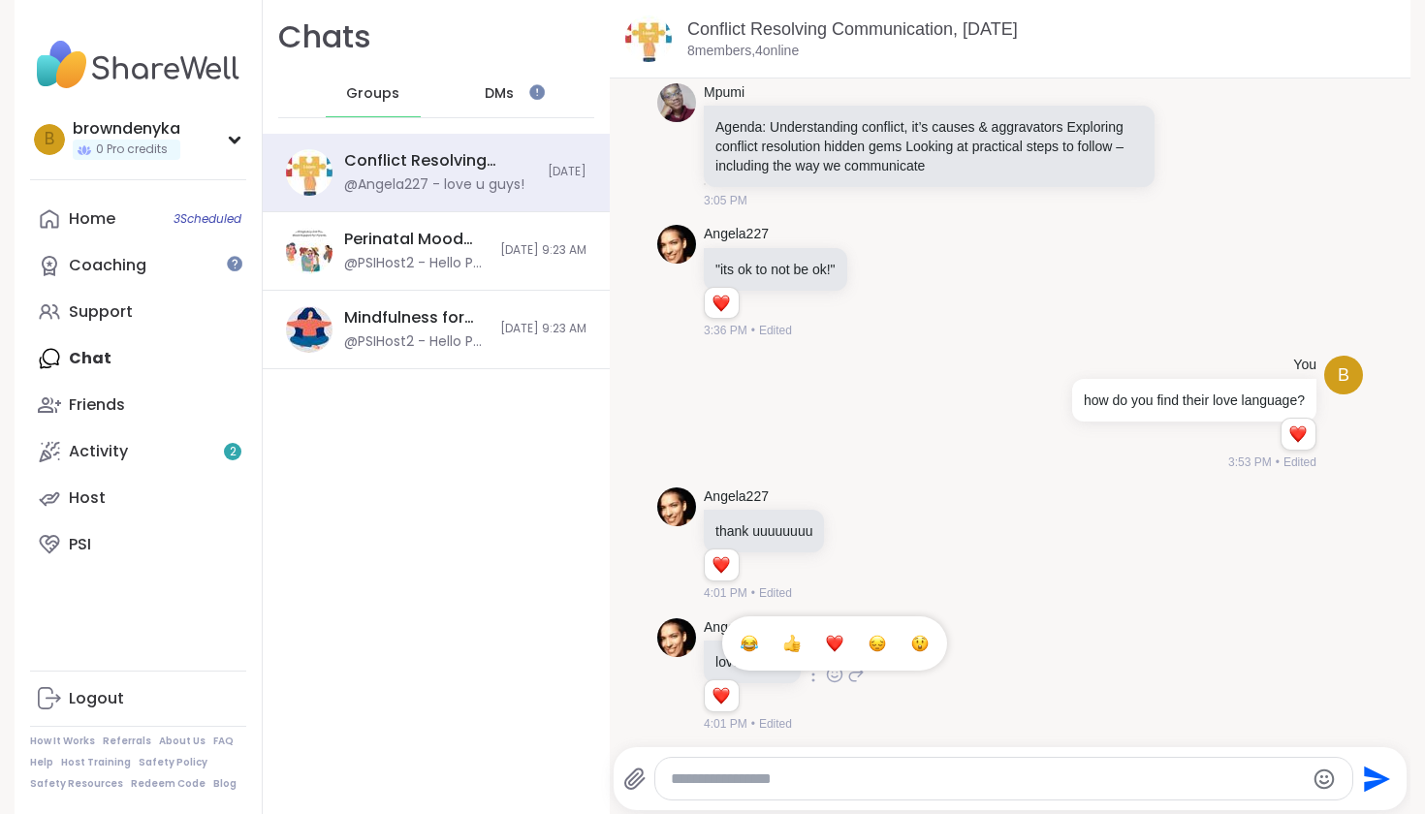
click at [835, 640] on div "Select Reaction: Heart" at bounding box center [834, 643] width 17 height 17
click at [884, 32] on link "Conflict Resolving Communication, [DATE]" at bounding box center [852, 28] width 331 height 19
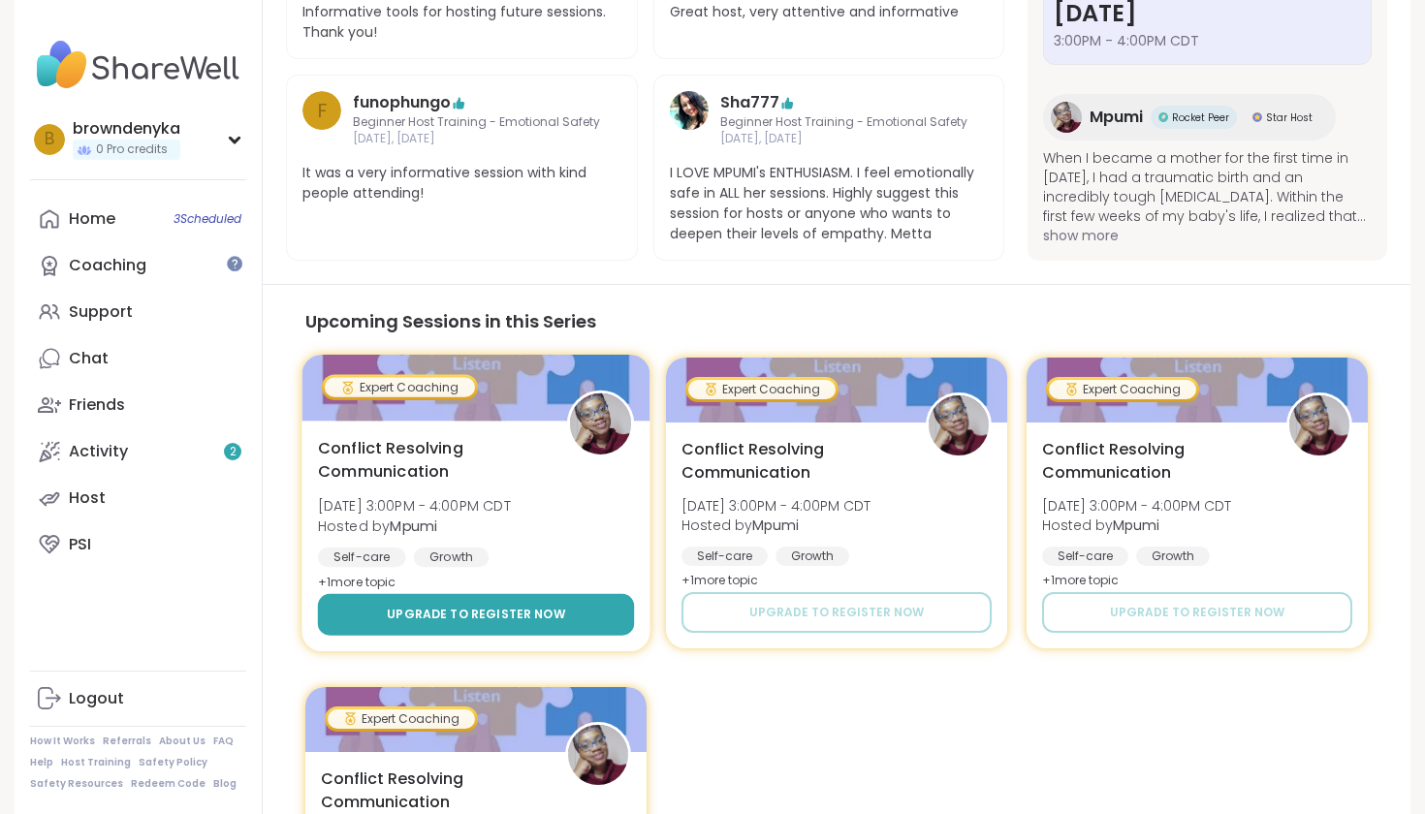
click at [516, 618] on span "Upgrade to register now" at bounding box center [476, 614] width 178 height 17
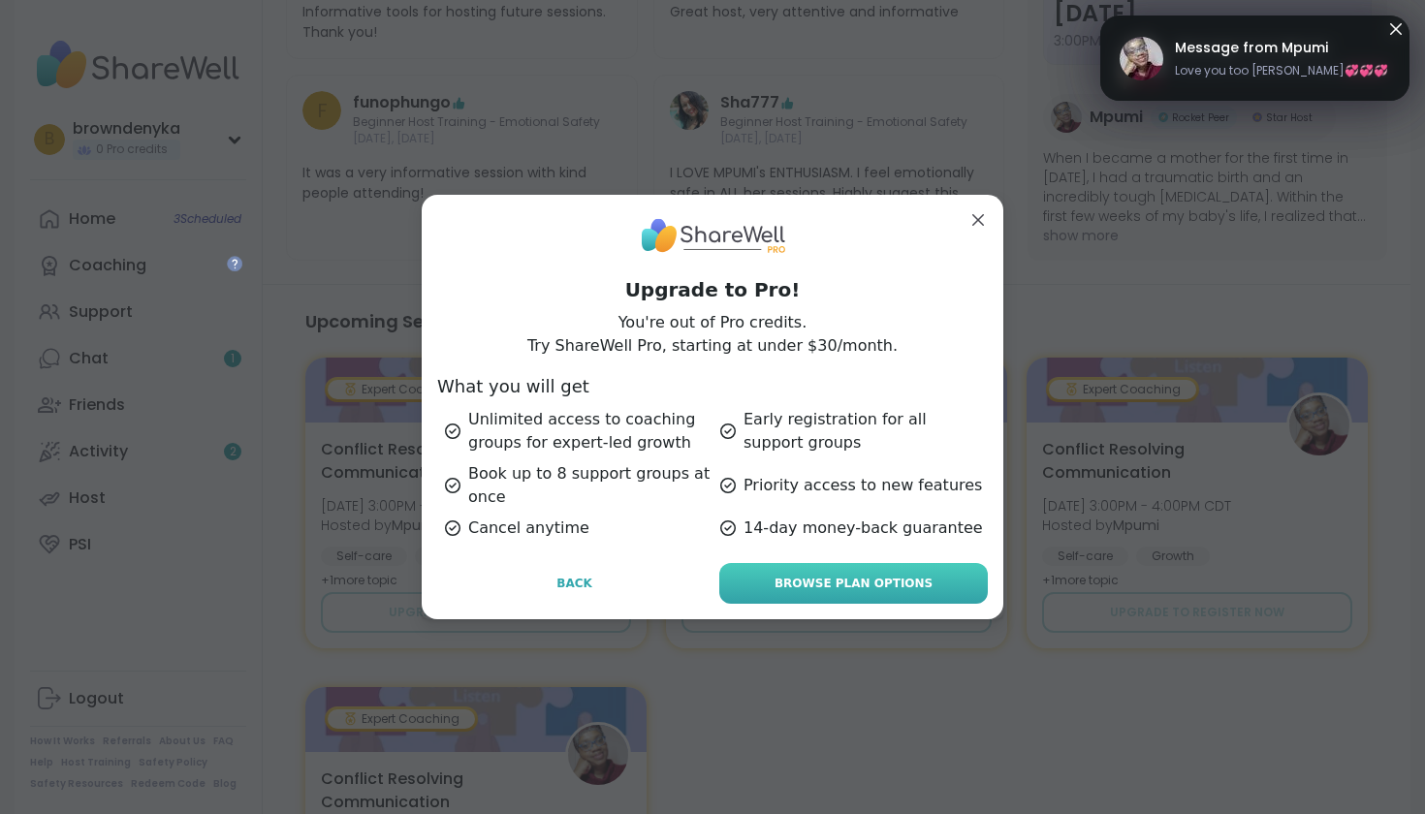
click at [783, 588] on span "Browse Plan Options" at bounding box center [854, 583] width 158 height 17
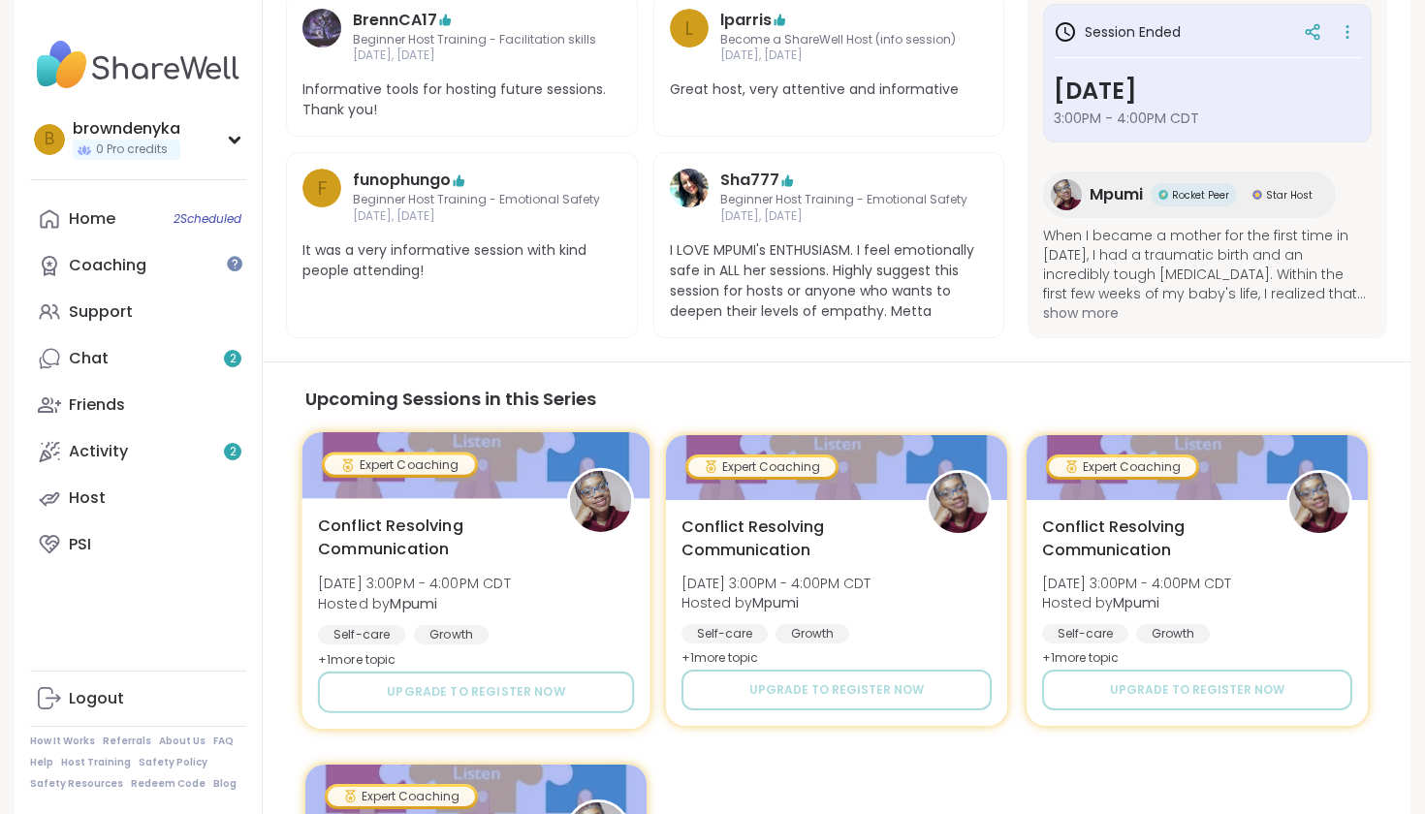
click at [574, 553] on div "Conflict Resolving Communication [DATE] 3:00PM - 4:00PM CDT Hosted by Mpumi Sel…" at bounding box center [476, 593] width 316 height 158
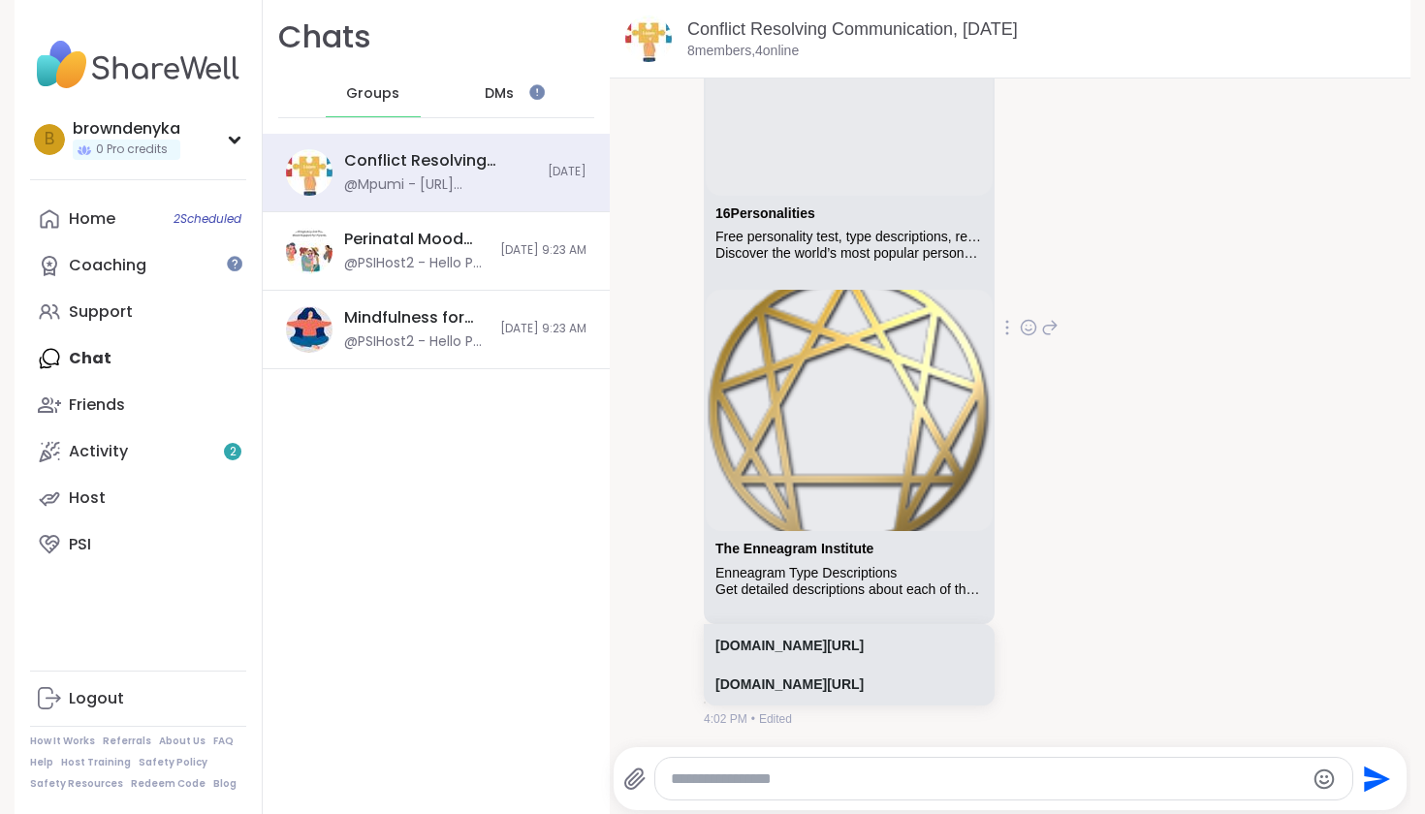
scroll to position [1580, 0]
click at [519, 95] on div "DMs" at bounding box center [500, 94] width 95 height 47
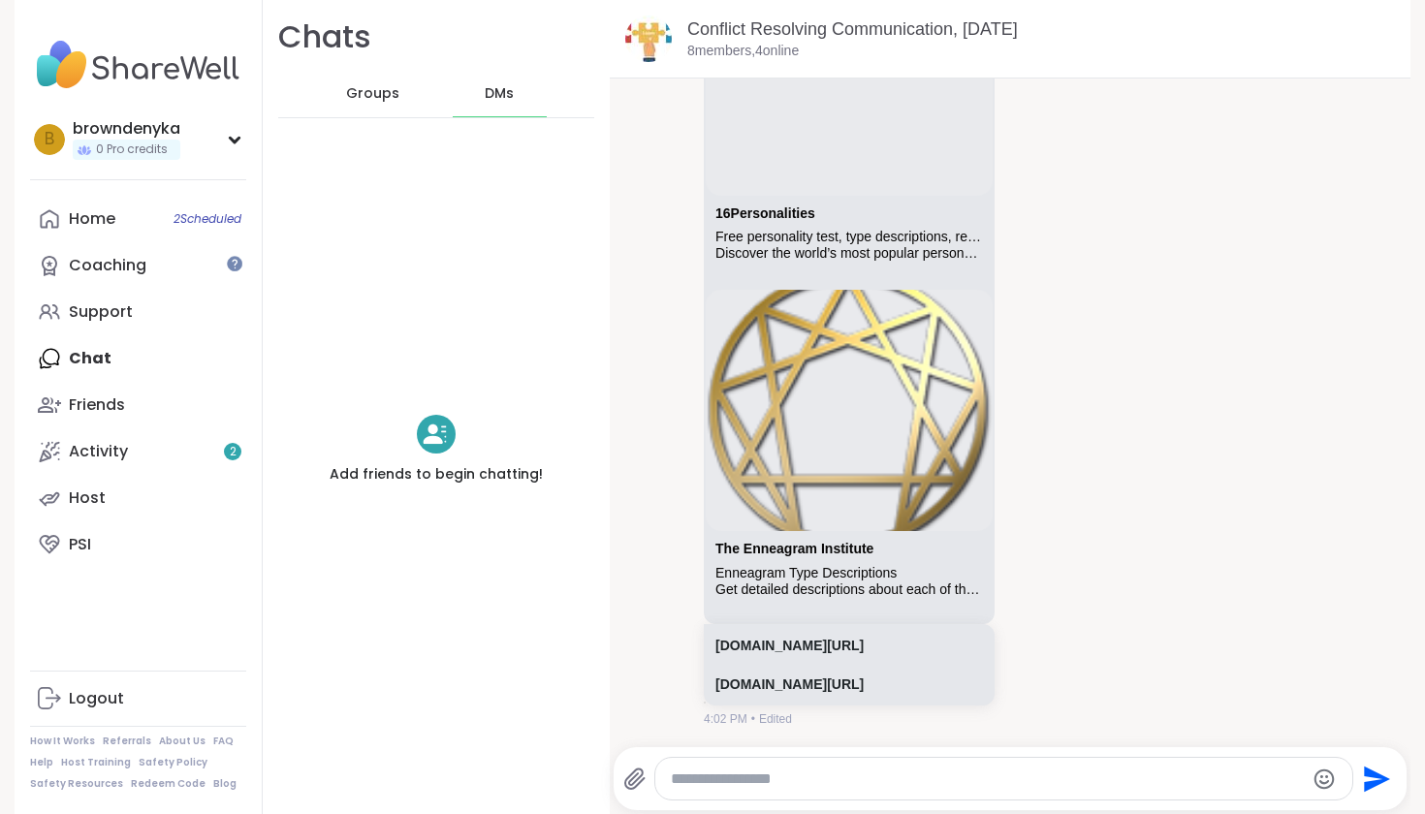
click at [382, 87] on span "Groups" at bounding box center [372, 93] width 53 height 19
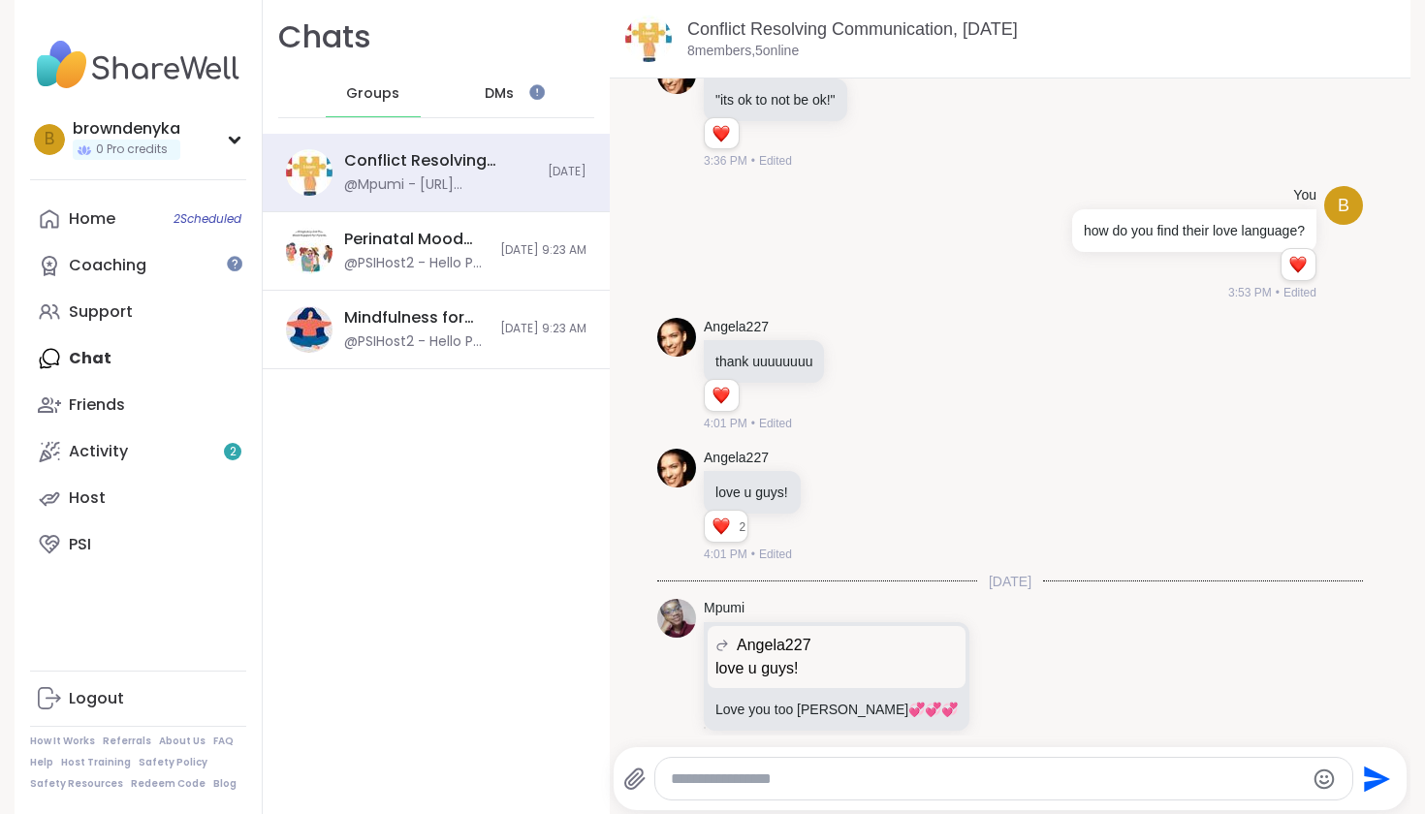
scroll to position [294, 0]
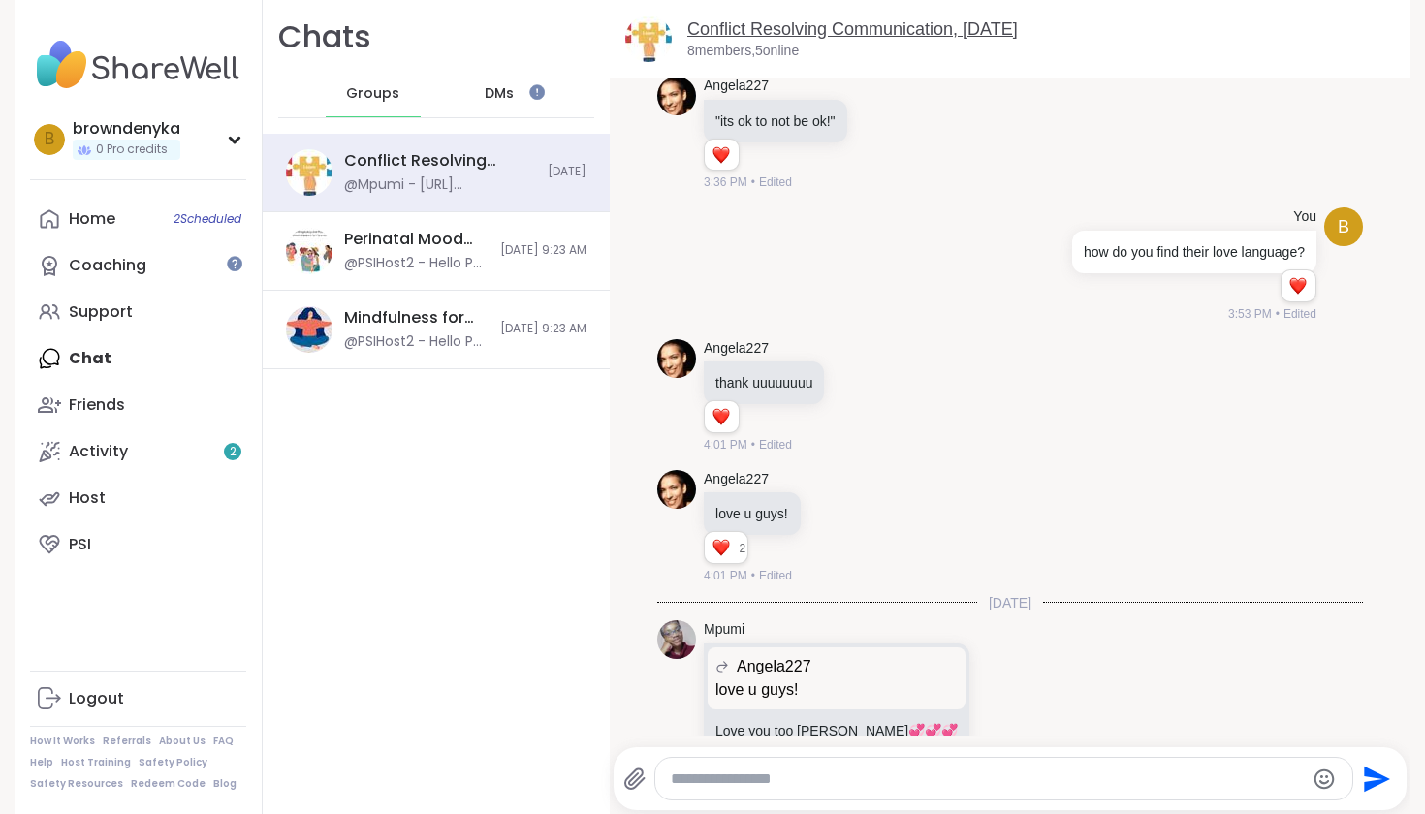
click at [830, 35] on link "Conflict Resolving Communication, [DATE]" at bounding box center [852, 28] width 331 height 19
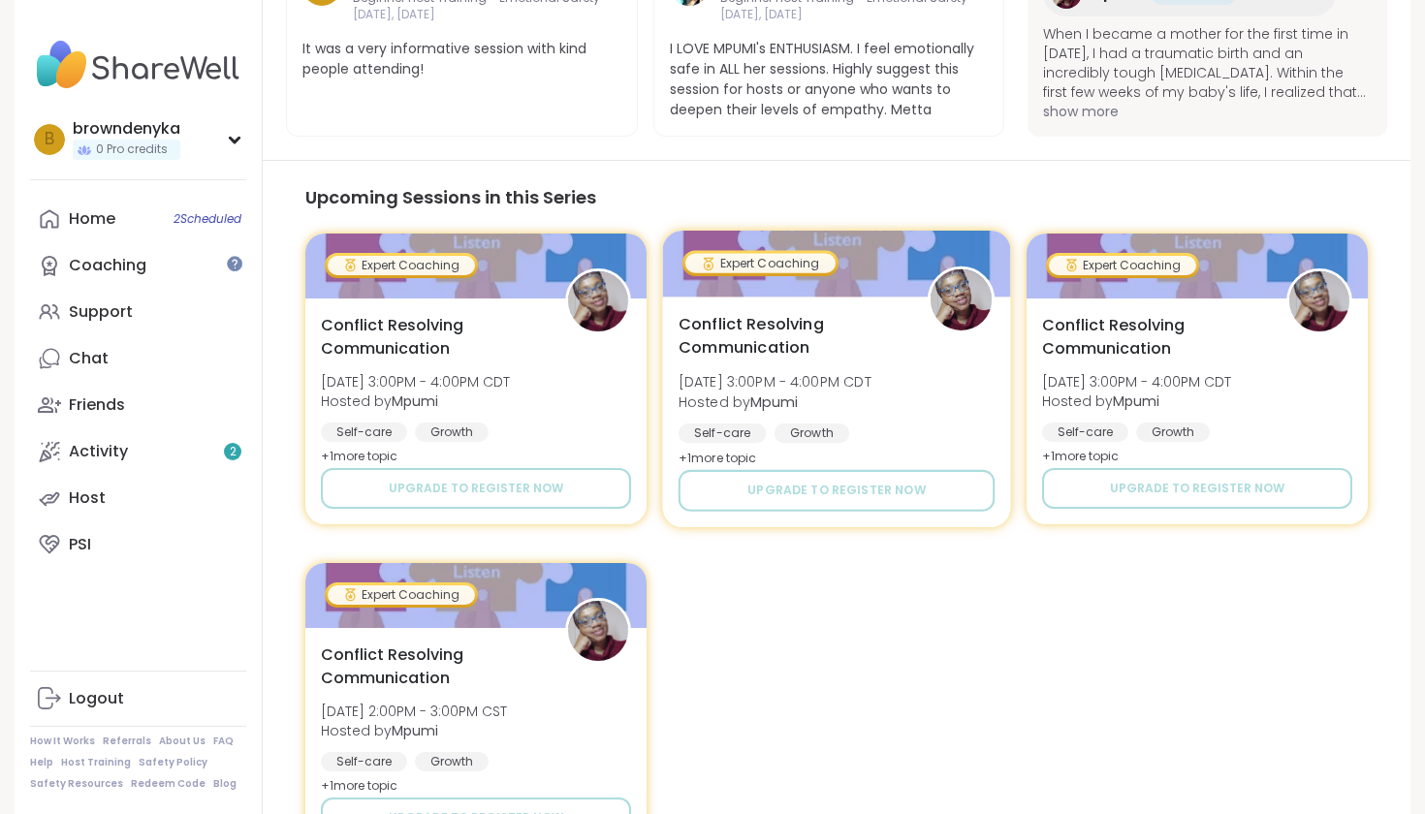
scroll to position [1068, 0]
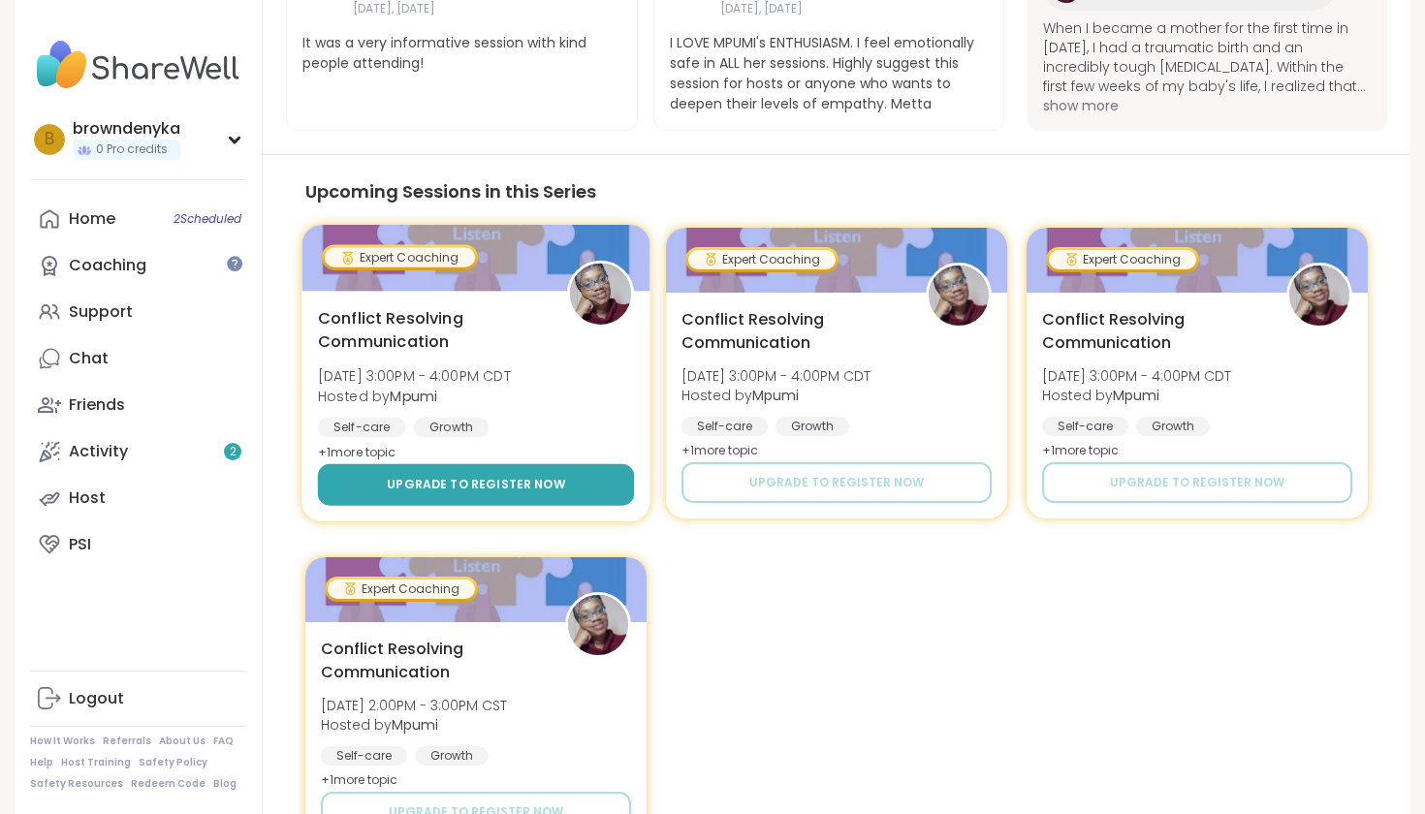
click at [560, 476] on button "Upgrade to register now" at bounding box center [476, 485] width 316 height 42
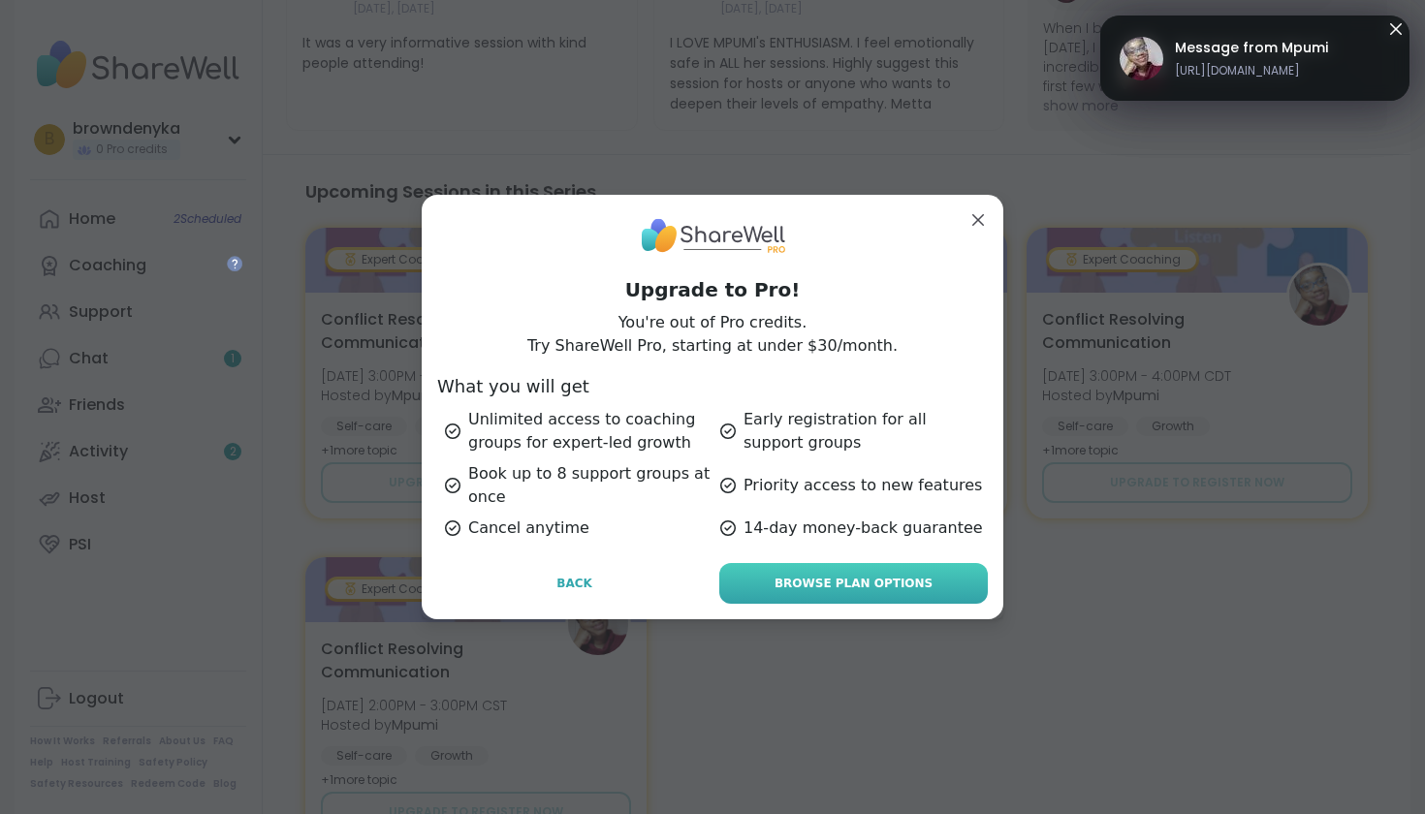
click at [821, 585] on span "Browse Plan Options" at bounding box center [854, 583] width 158 height 17
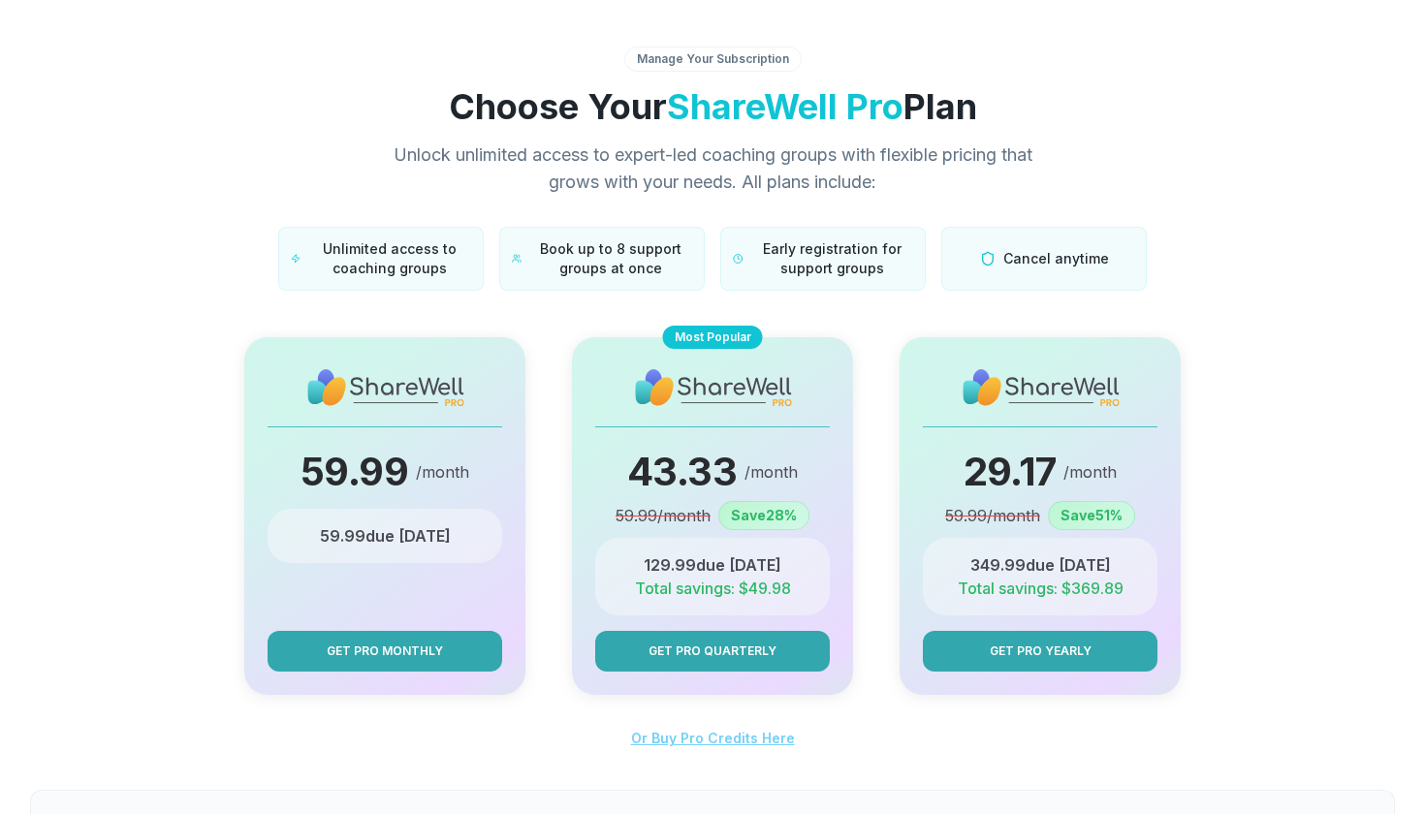
click at [702, 656] on span "Or Buy Pro Credits Here" at bounding box center [713, 738] width 164 height 16
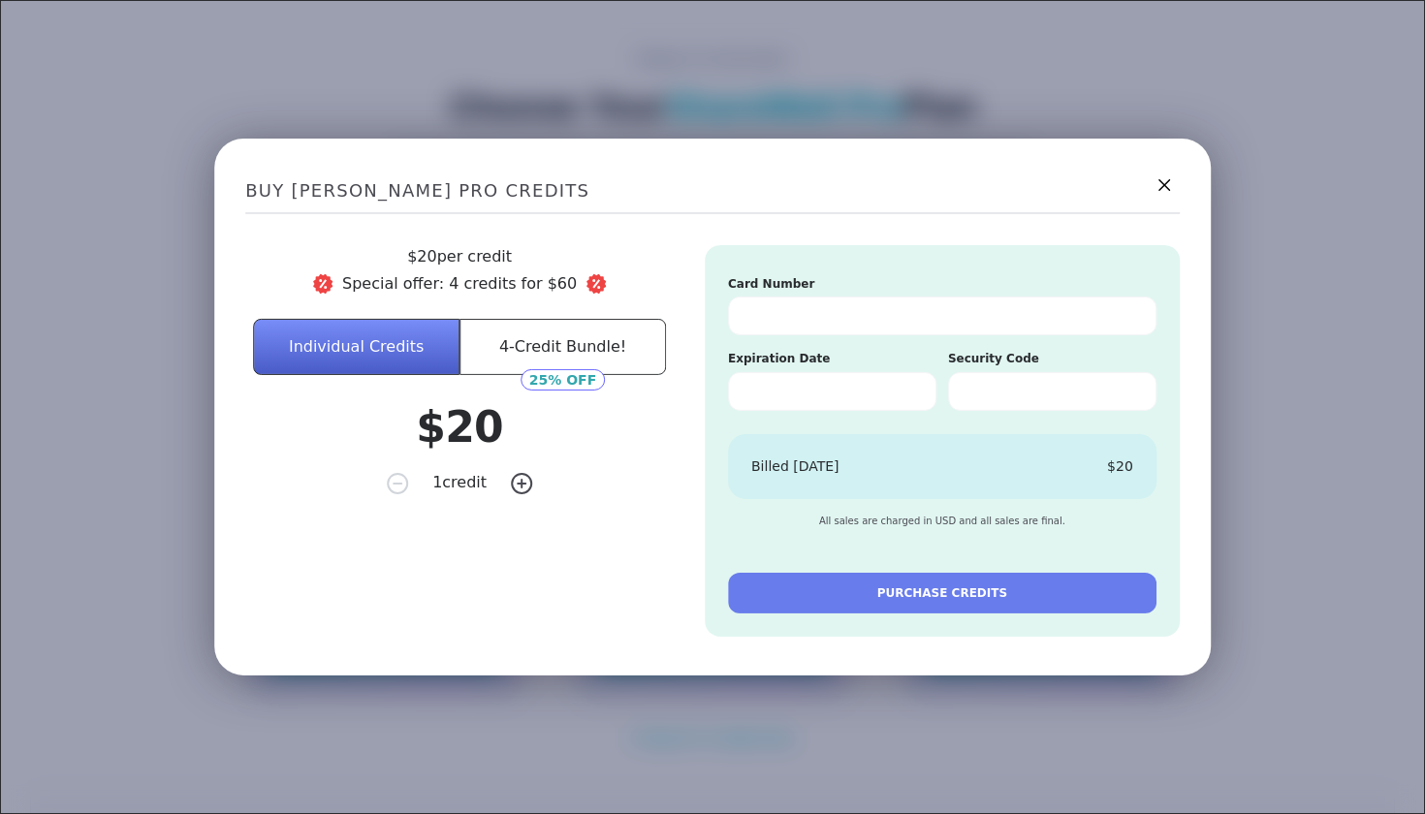
click at [592, 343] on button "4-Credit Bundle!" at bounding box center [562, 347] width 206 height 56
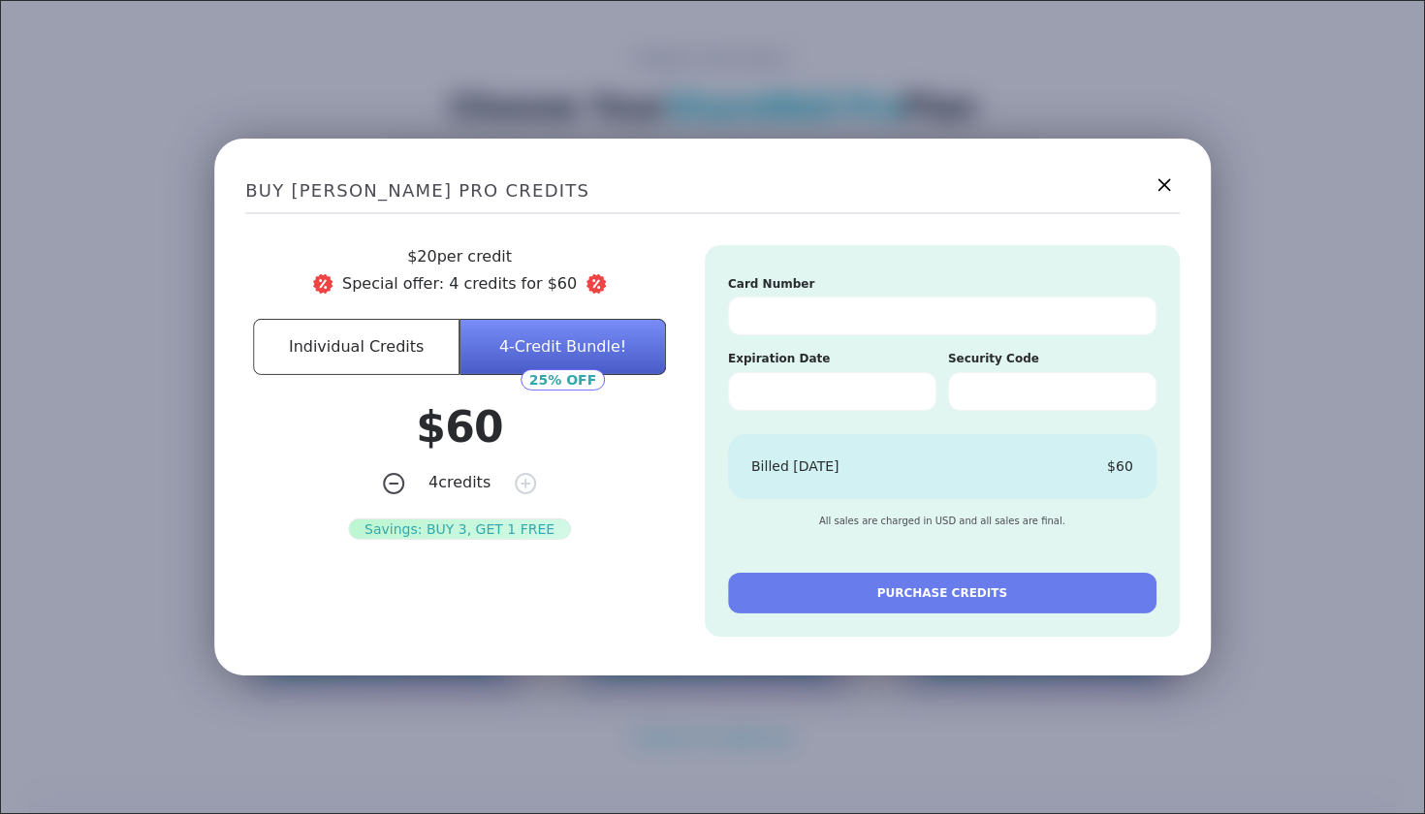
click at [1030, 190] on icon at bounding box center [1163, 185] width 13 height 13
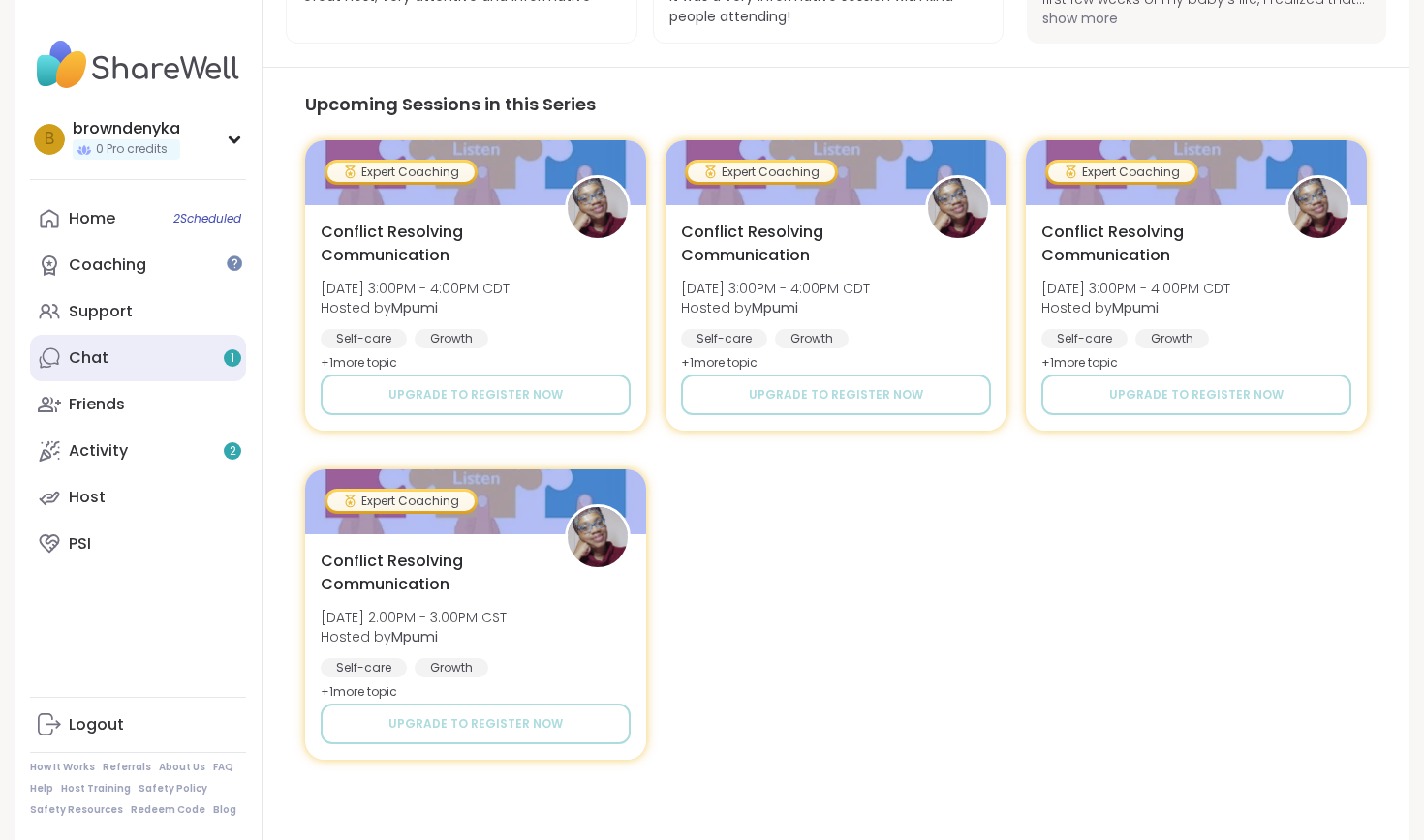
click at [75, 359] on div "Chat 1" at bounding box center [89, 358] width 40 height 21
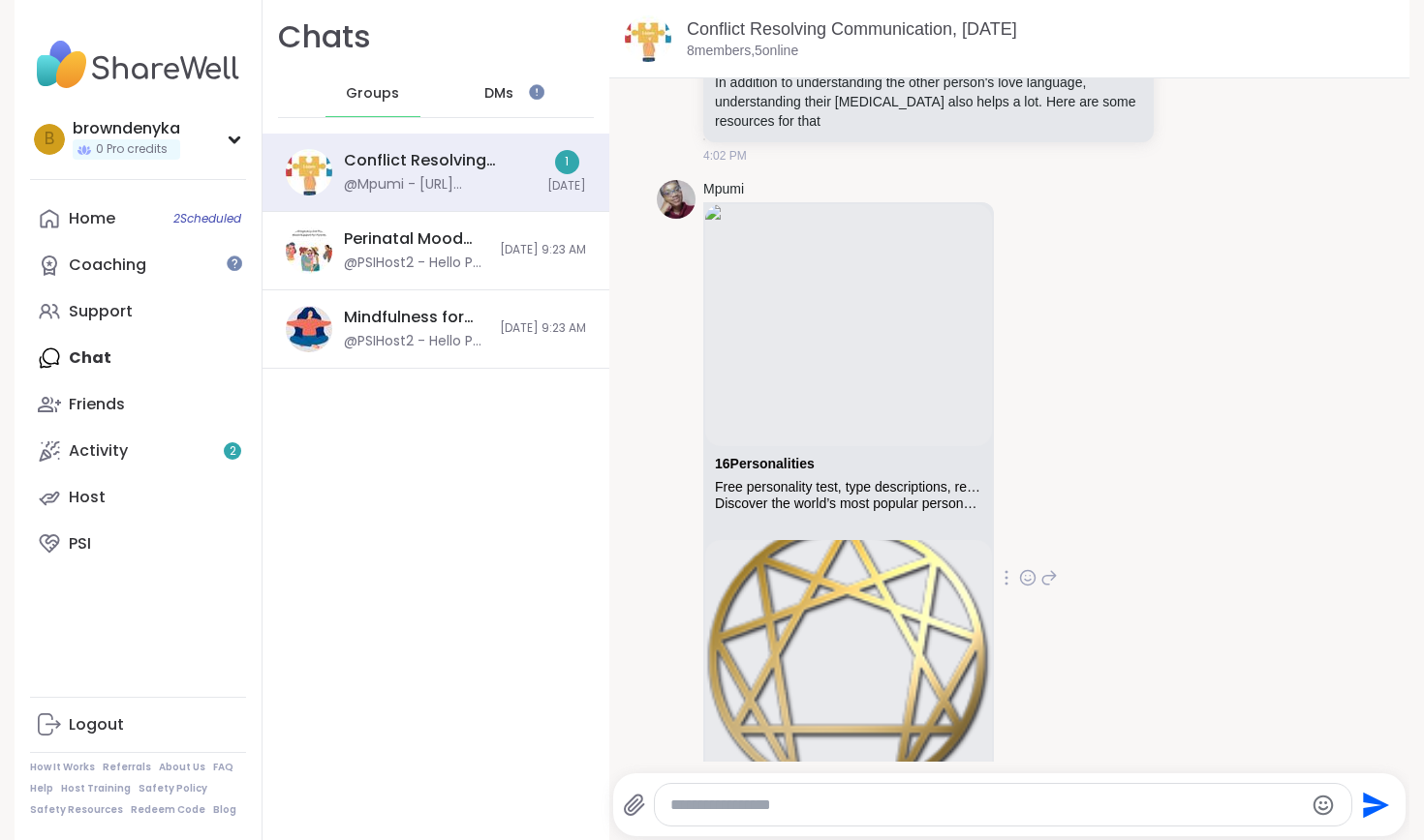
scroll to position [1243, 0]
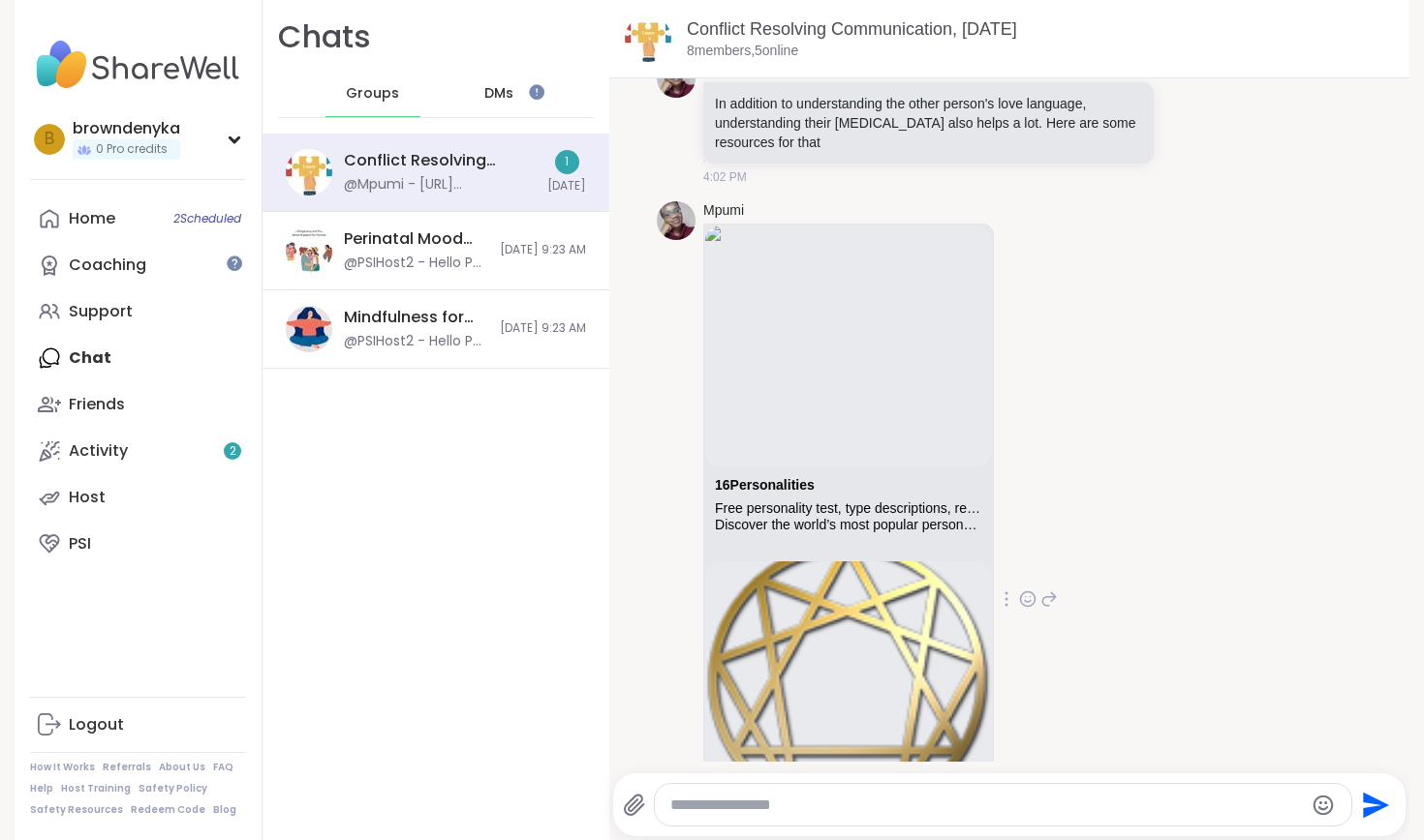
click at [898, 492] on div "16Personalities" at bounding box center [848, 489] width 268 height 24
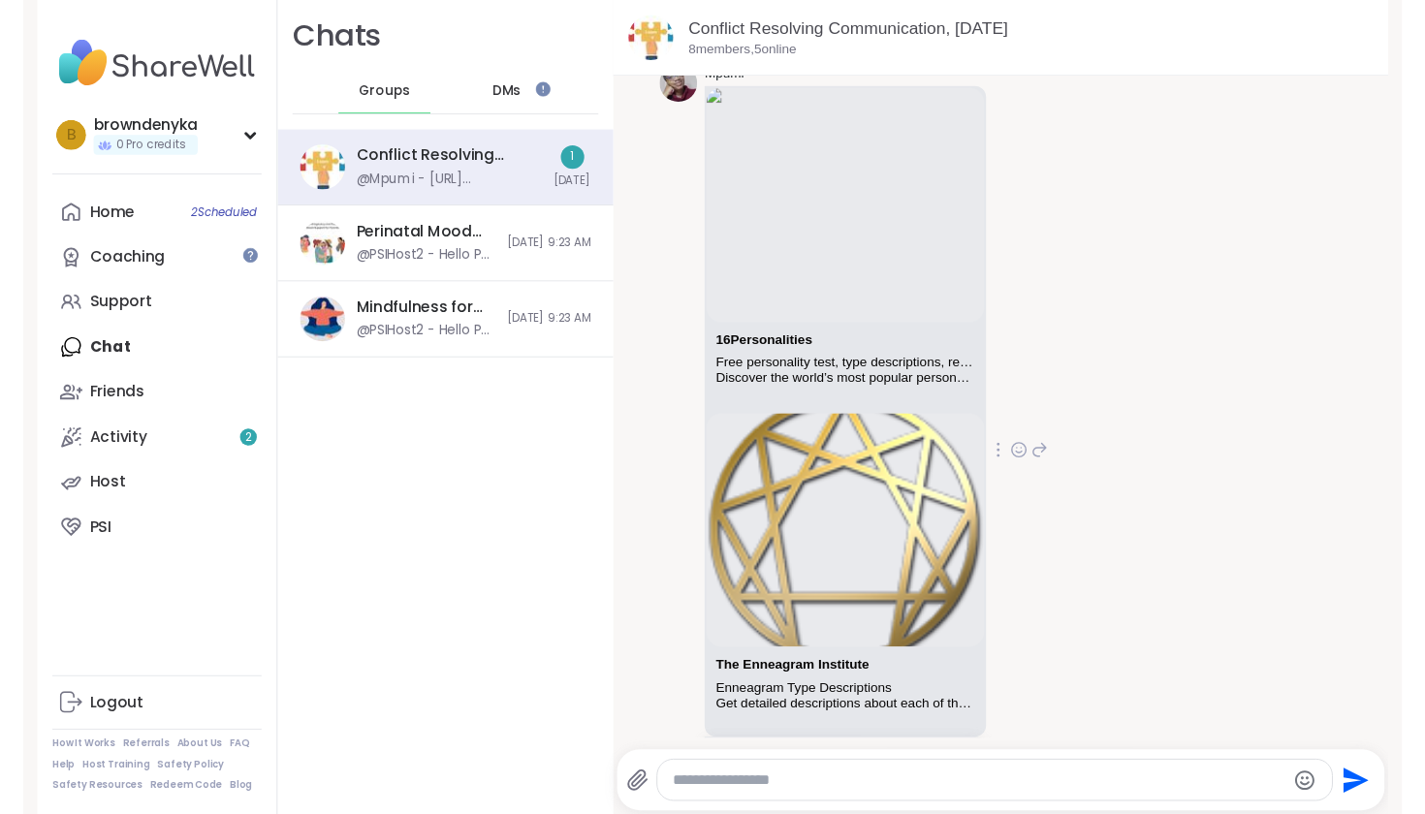
scroll to position [1544, 0]
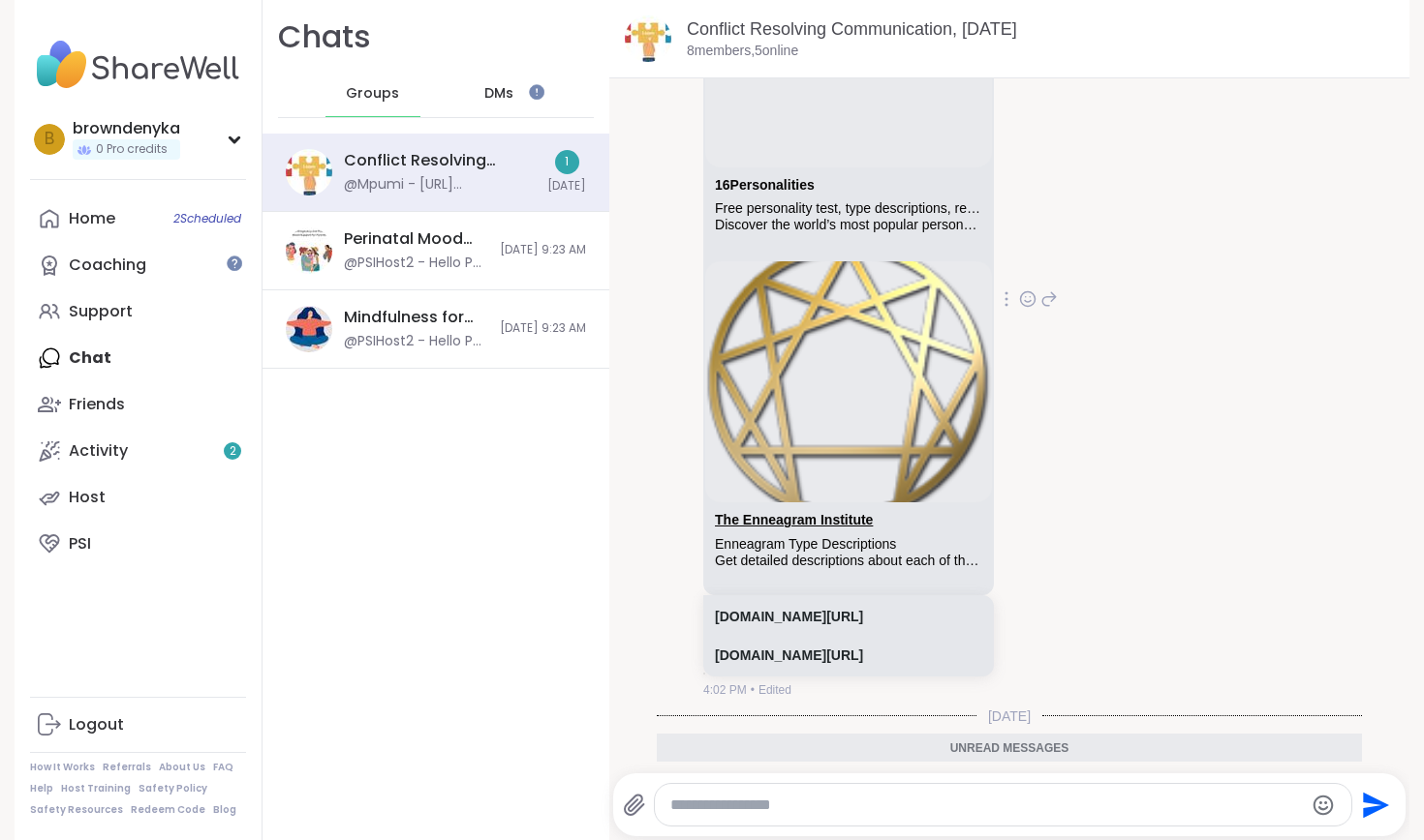
click at [771, 526] on link "The Enneagram Institute" at bounding box center [793, 520] width 158 height 16
click at [754, 619] on link "[DOMAIN_NAME][URL]" at bounding box center [788, 617] width 148 height 16
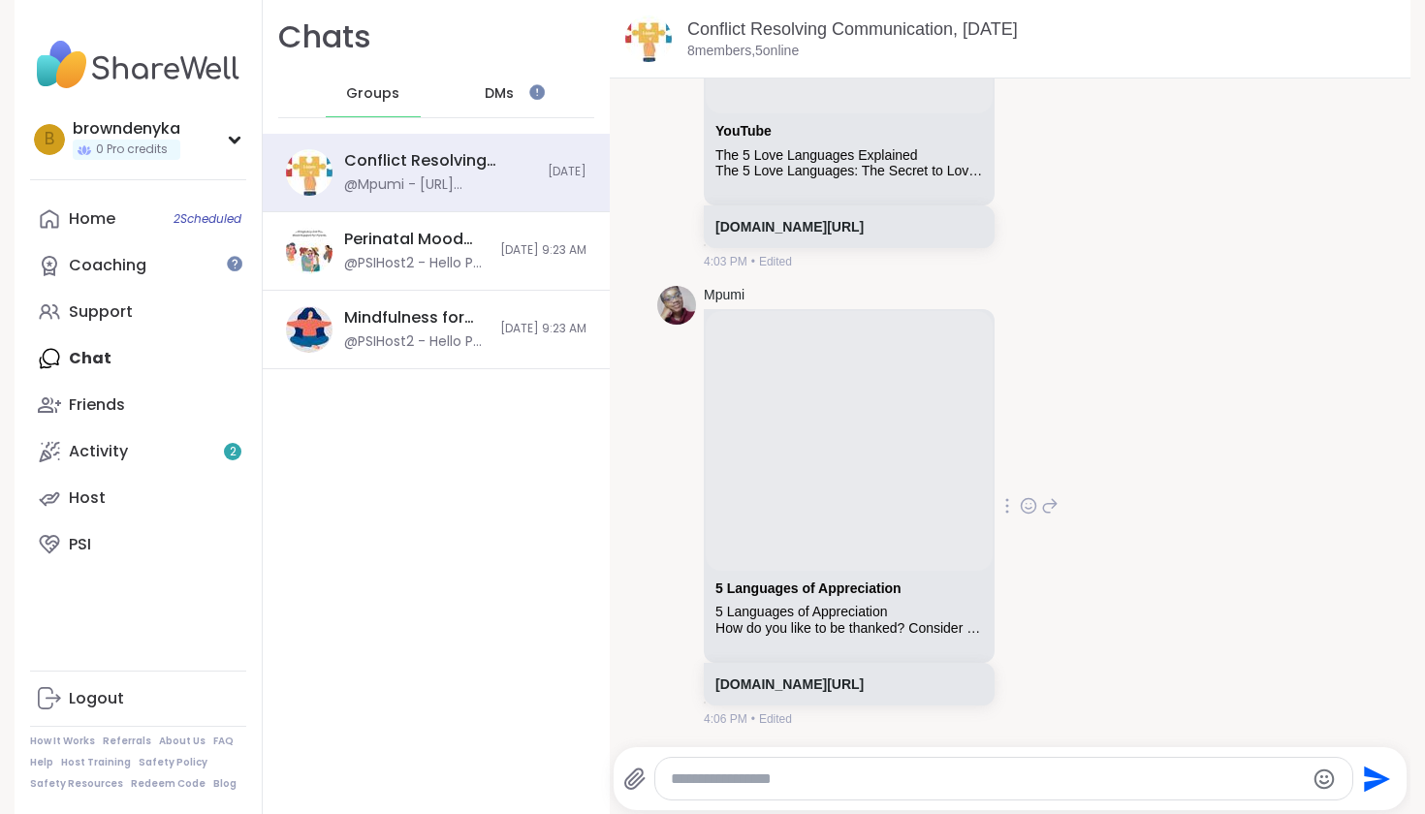
scroll to position [2612, 0]
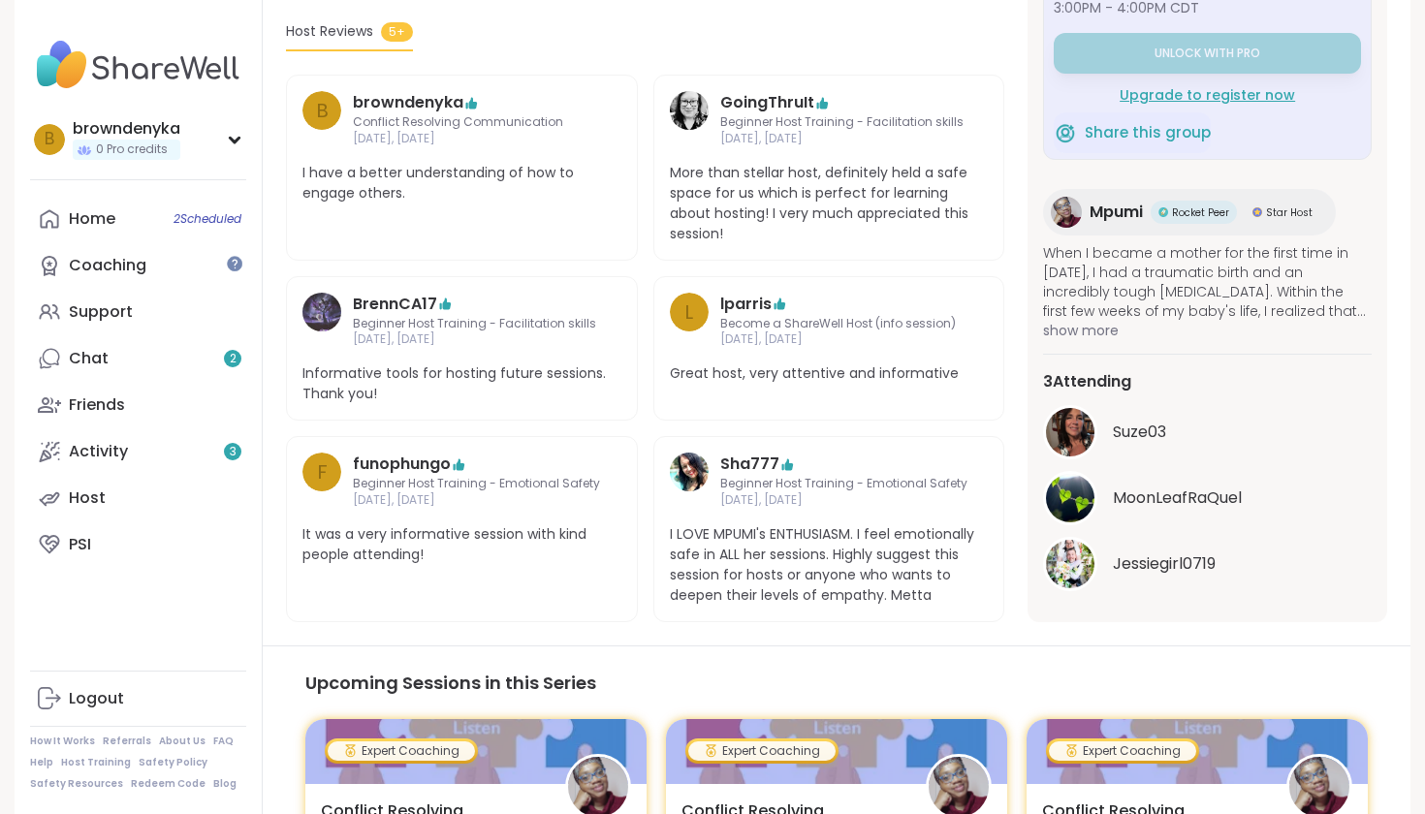
scroll to position [872, 0]
